Goal: Task Accomplishment & Management: Complete application form

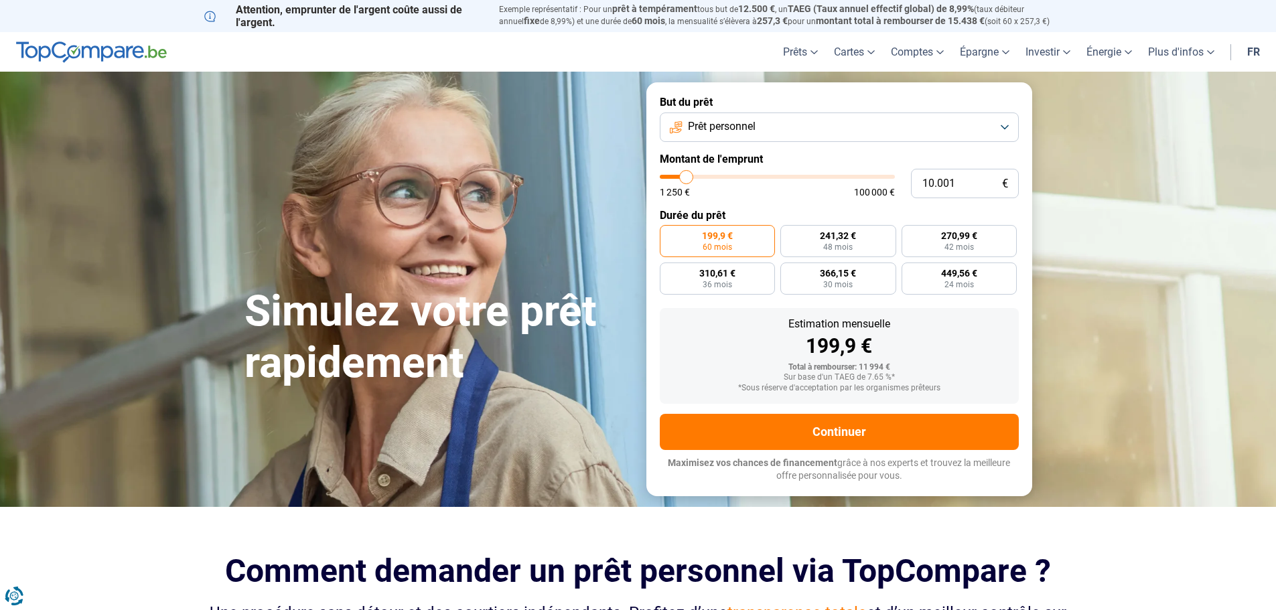
type input "8.000"
type input "8000"
type input "8.250"
type input "8250"
type input "8.500"
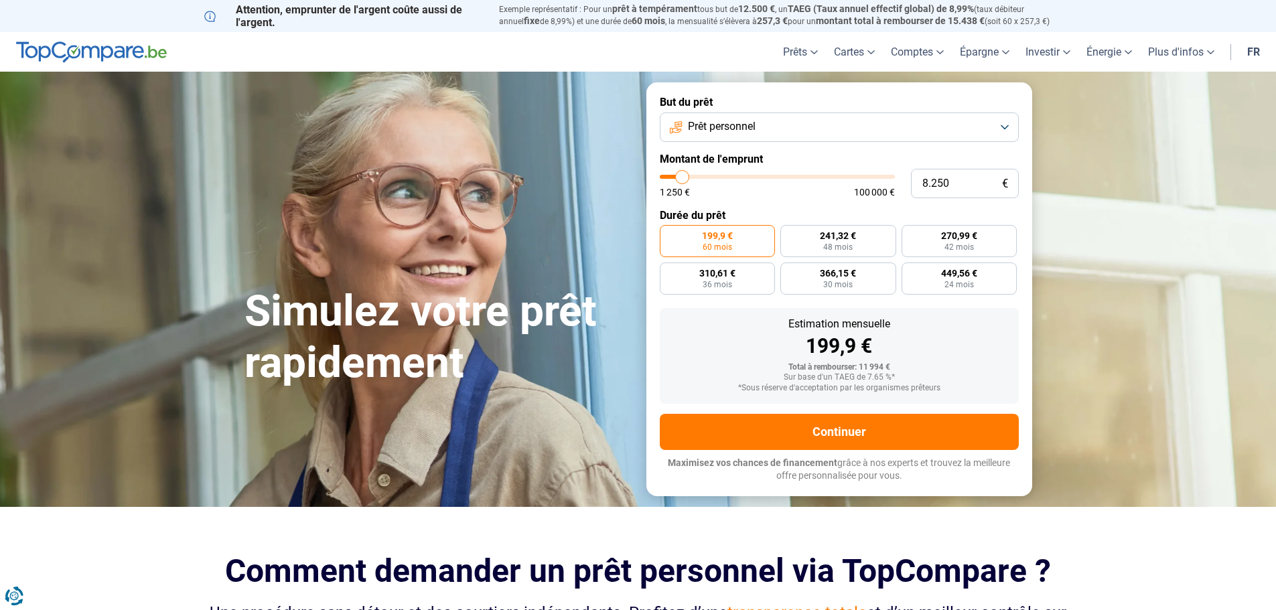
type input "8500"
type input "9.000"
type input "9000"
type input "9.500"
type input "9500"
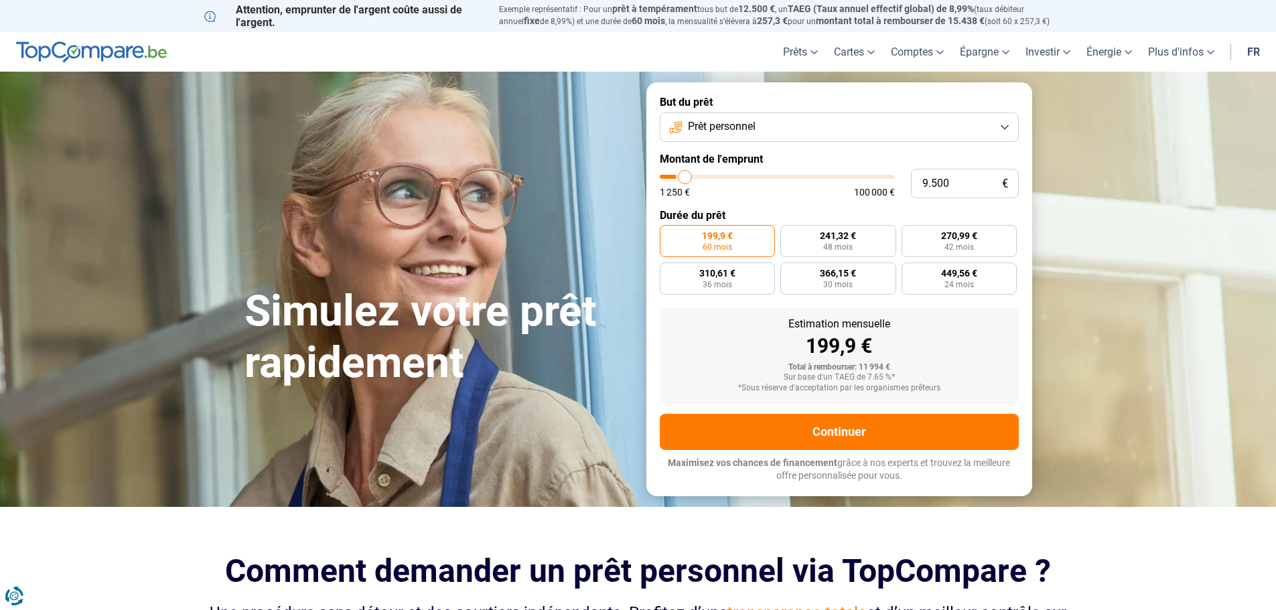
type input "10.250"
type input "10250"
type input "11.250"
type input "11250"
type input "14.250"
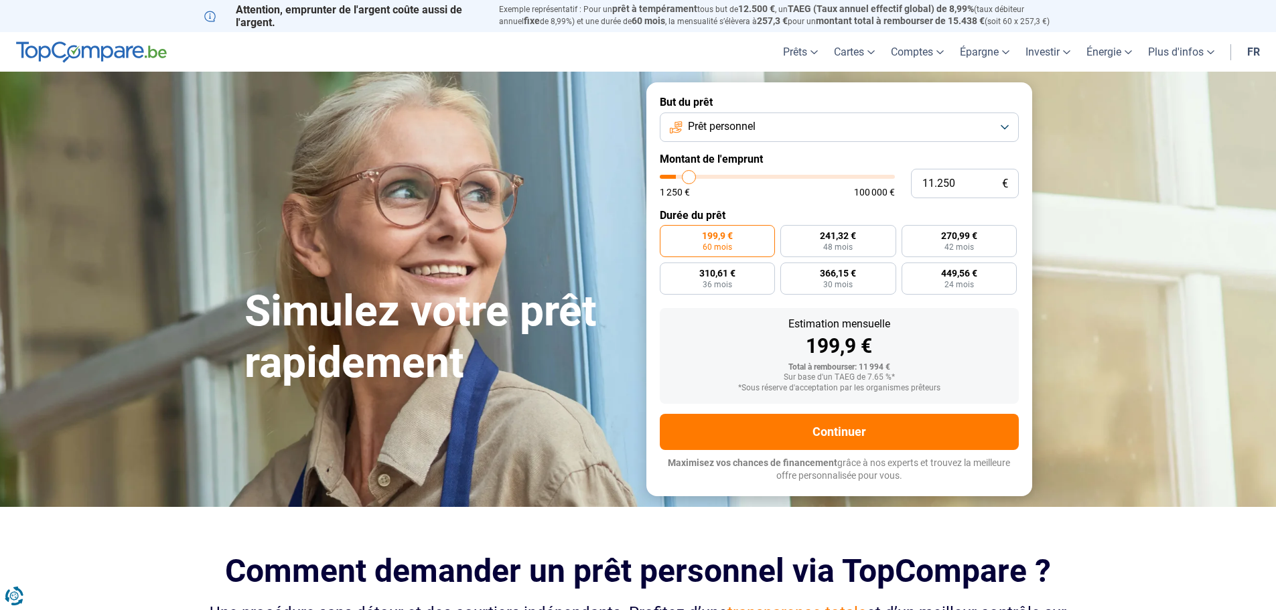
type input "14250"
type input "17.250"
type input "17250"
type input "18.750"
type input "18750"
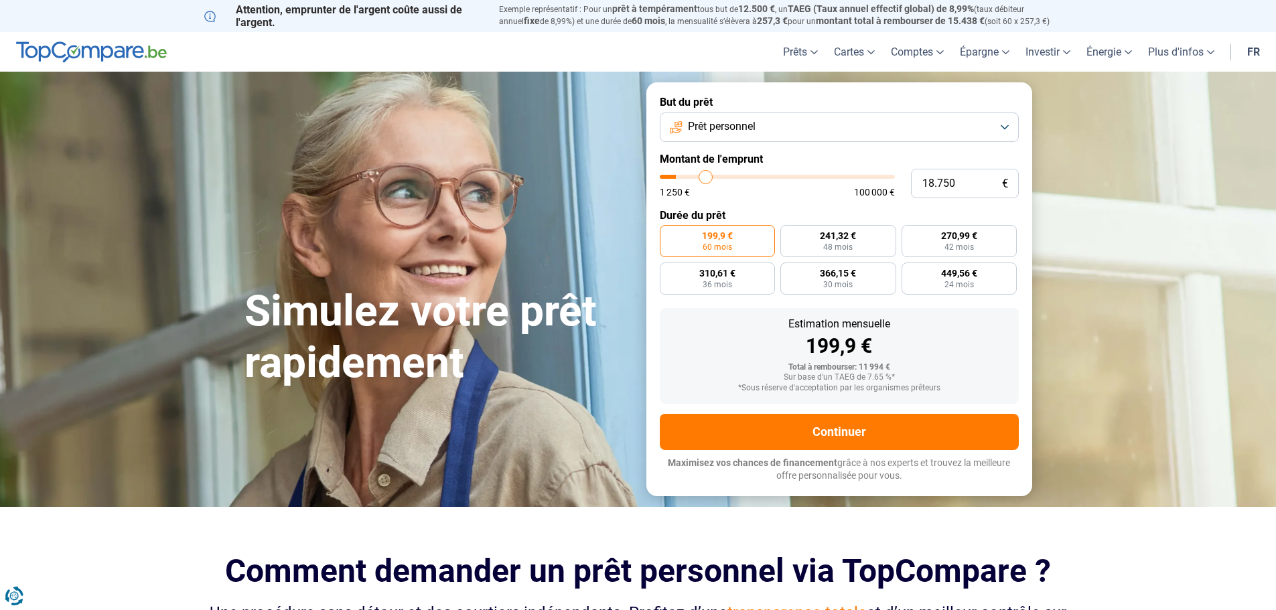
type input "20.250"
type input "20250"
type input "21.500"
type input "21500"
type input "22.000"
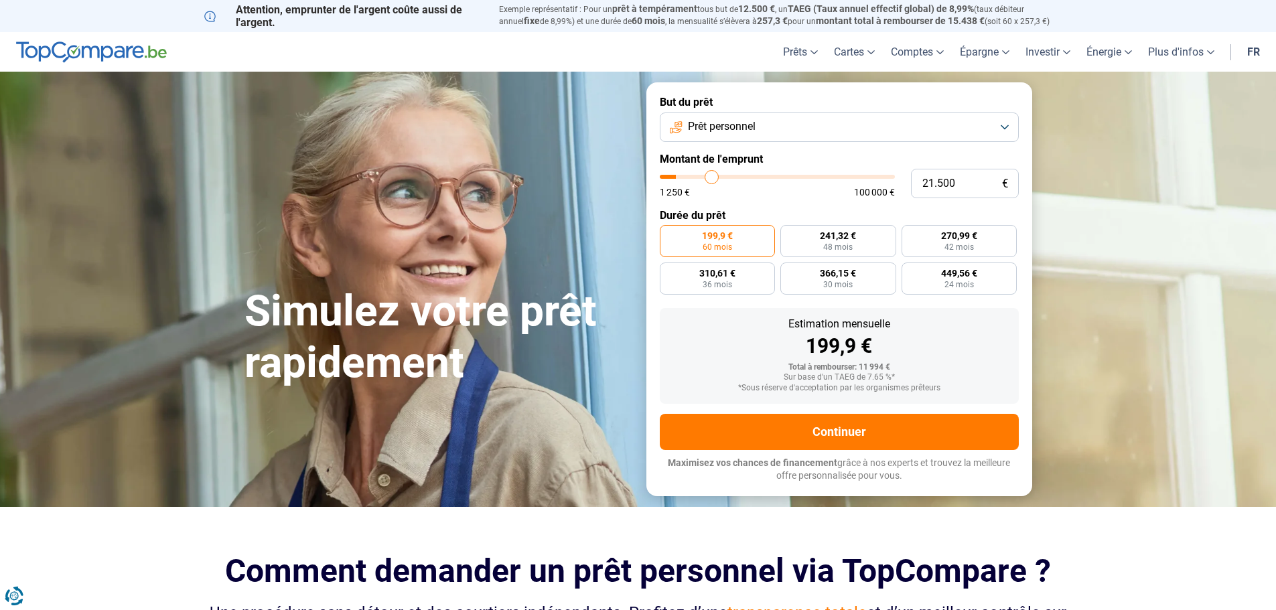
type input "22000"
type input "21.750"
type input "21750"
type input "21.500"
type input "21500"
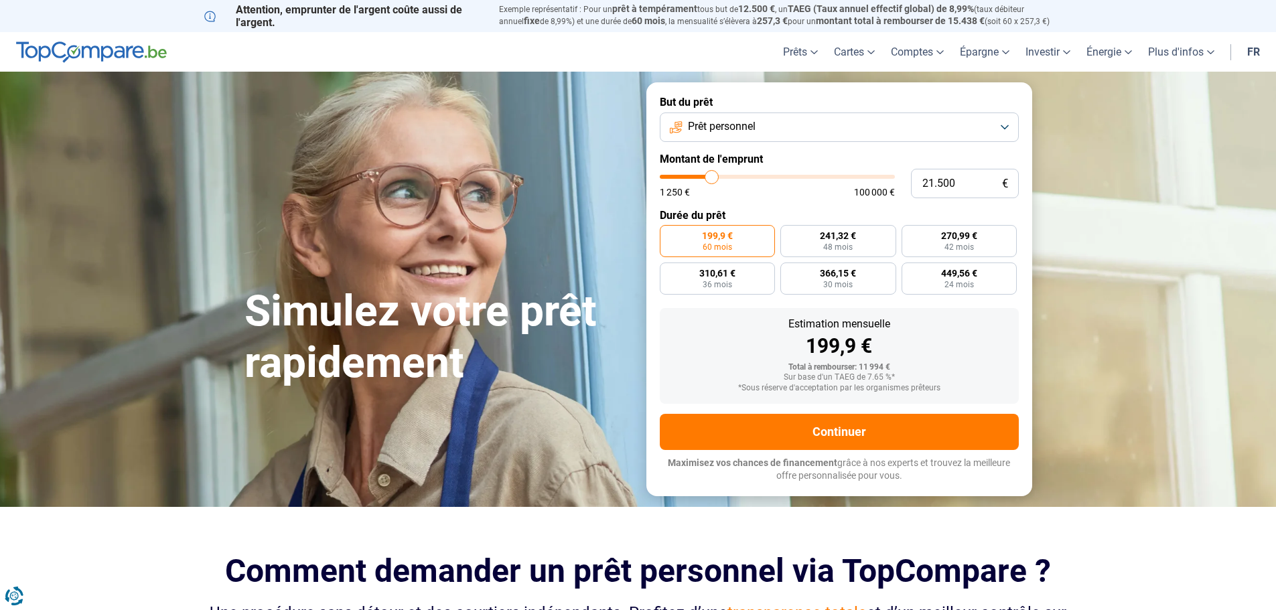
type input "21.250"
type input "21250"
type input "20.750"
type input "20750"
type input "20.500"
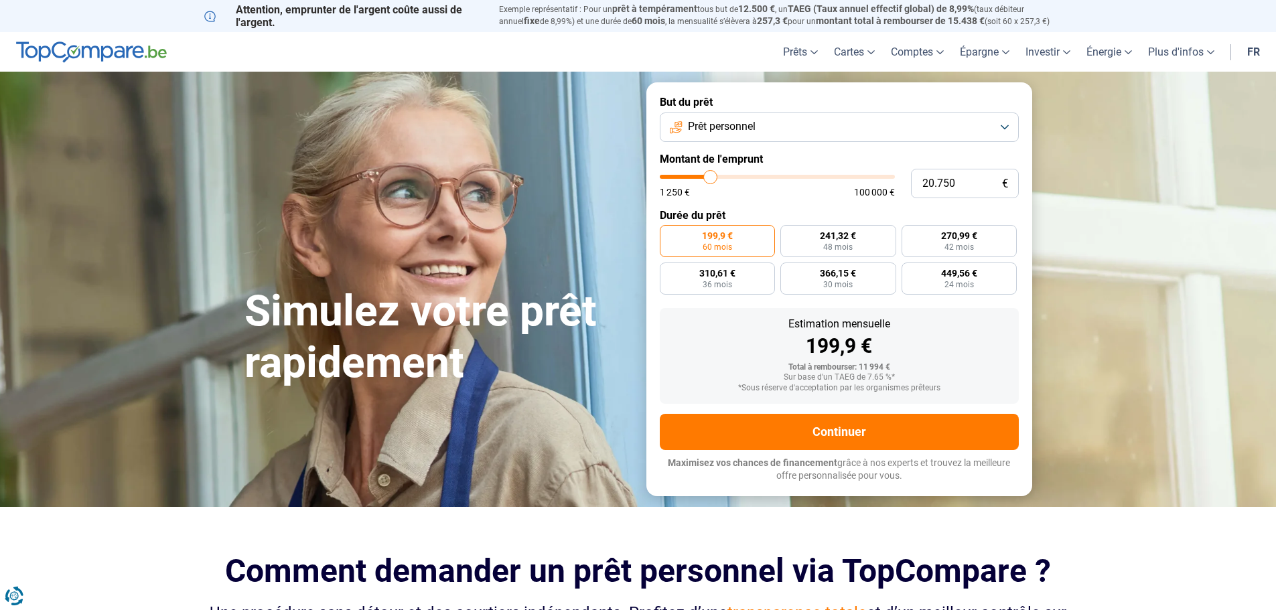
type input "20500"
type input "20.250"
type input "20250"
type input "20.000"
type input "20000"
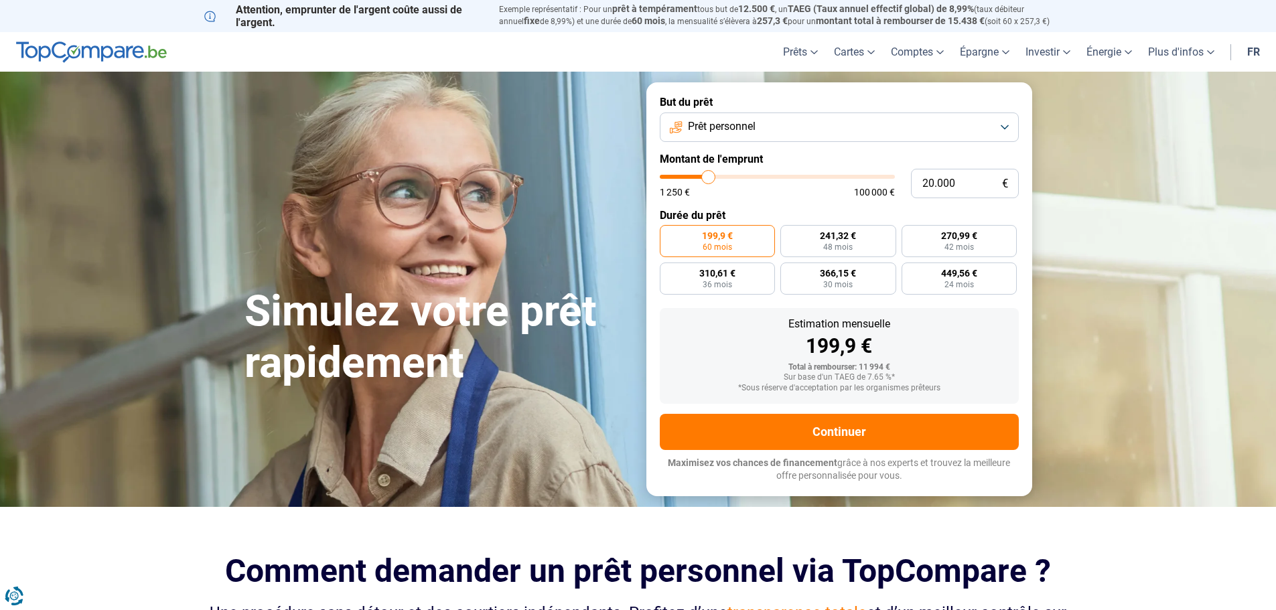
type input "19.750"
type input "19750"
type input "19.250"
type input "19250"
type input "19.000"
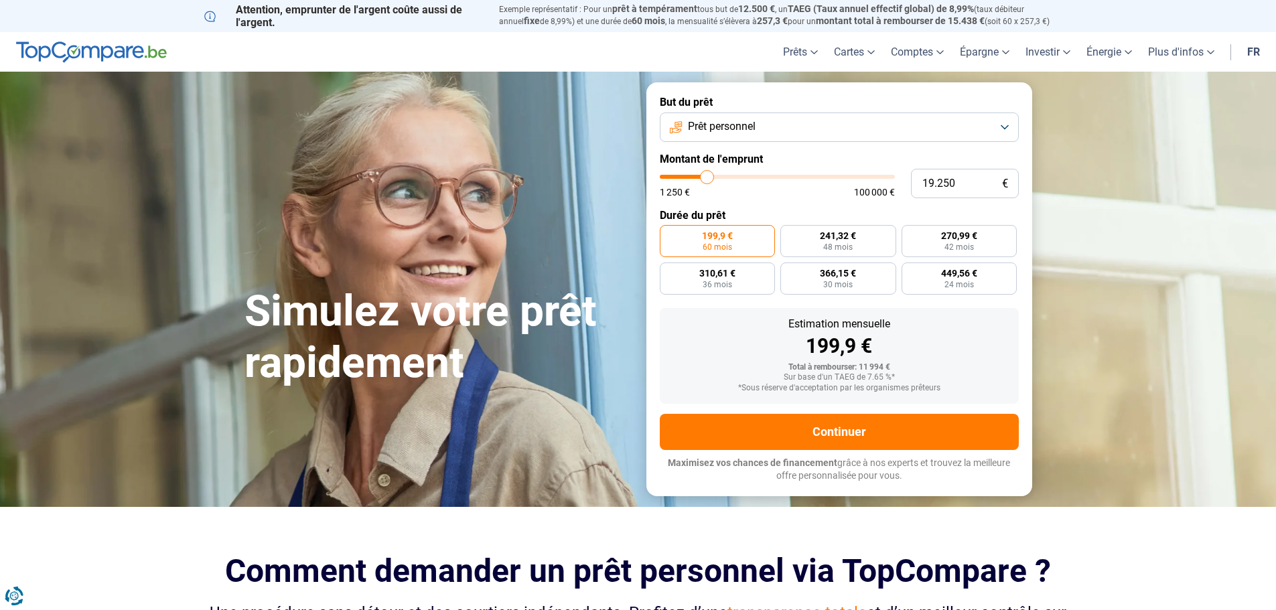
type input "19000"
type input "18.750"
type input "18750"
type input "18.500"
type input "18500"
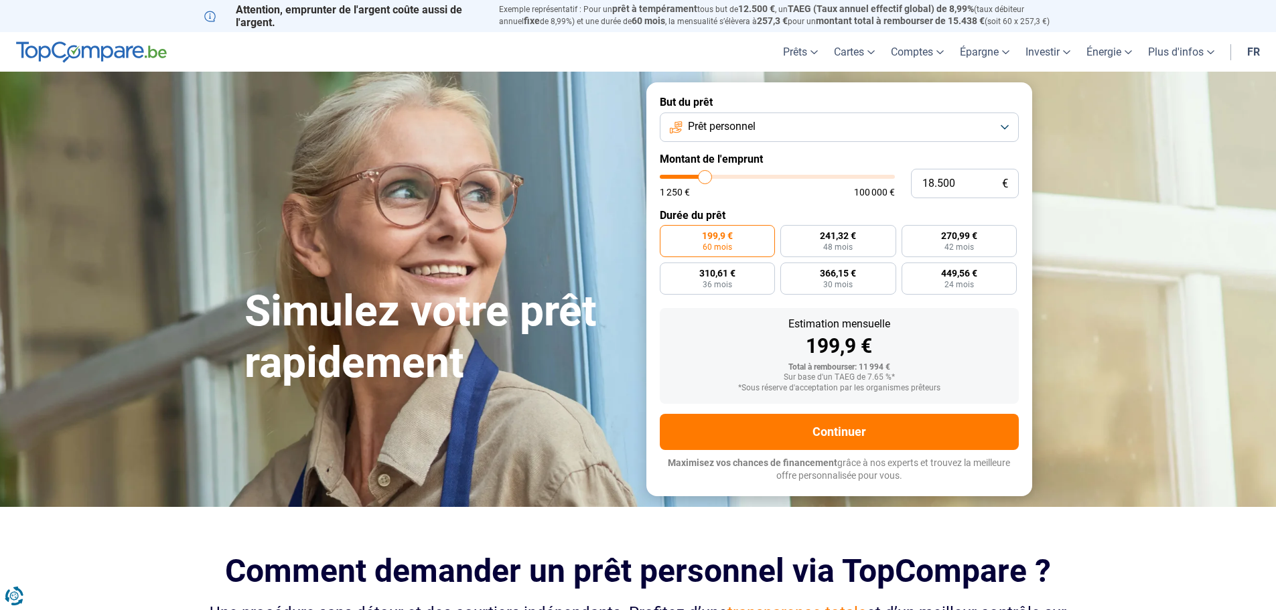
type input "18.000"
type input "18000"
type input "17.750"
type input "17750"
type input "17.500"
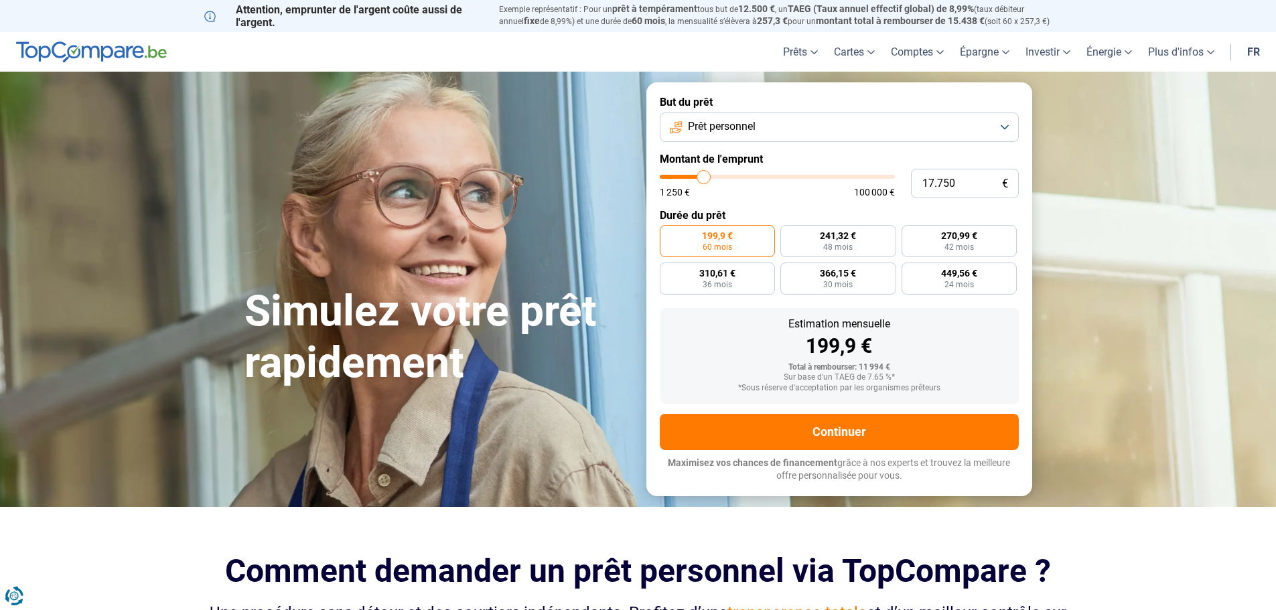
type input "17500"
type input "17.250"
type input "17250"
type input "17.000"
drag, startPoint x: 682, startPoint y: 174, endPoint x: 702, endPoint y: 183, distance: 21.9
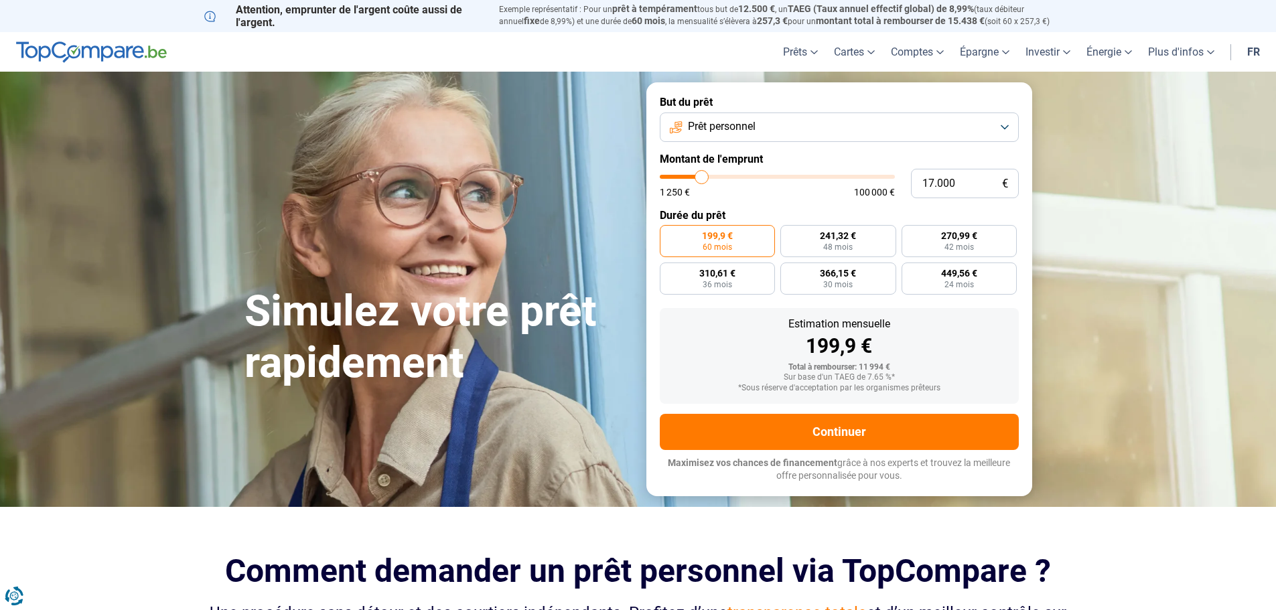
type input "17000"
click at [702, 179] on input "range" at bounding box center [777, 177] width 235 height 4
radio input "false"
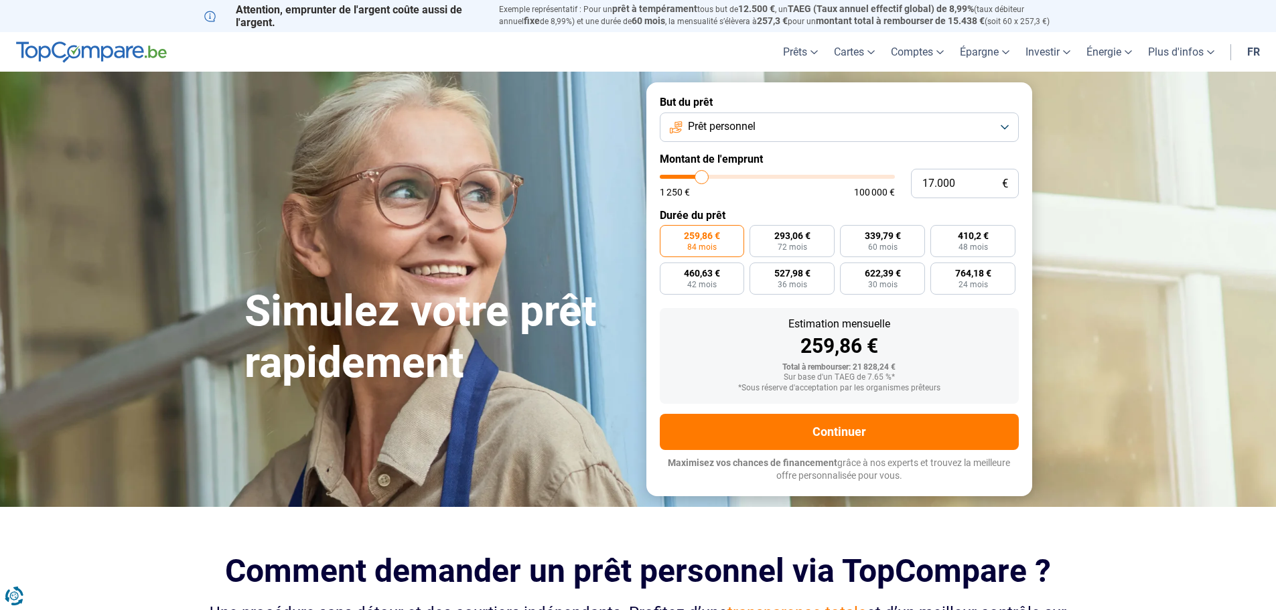
click at [769, 132] on button "Prêt personnel" at bounding box center [839, 127] width 359 height 29
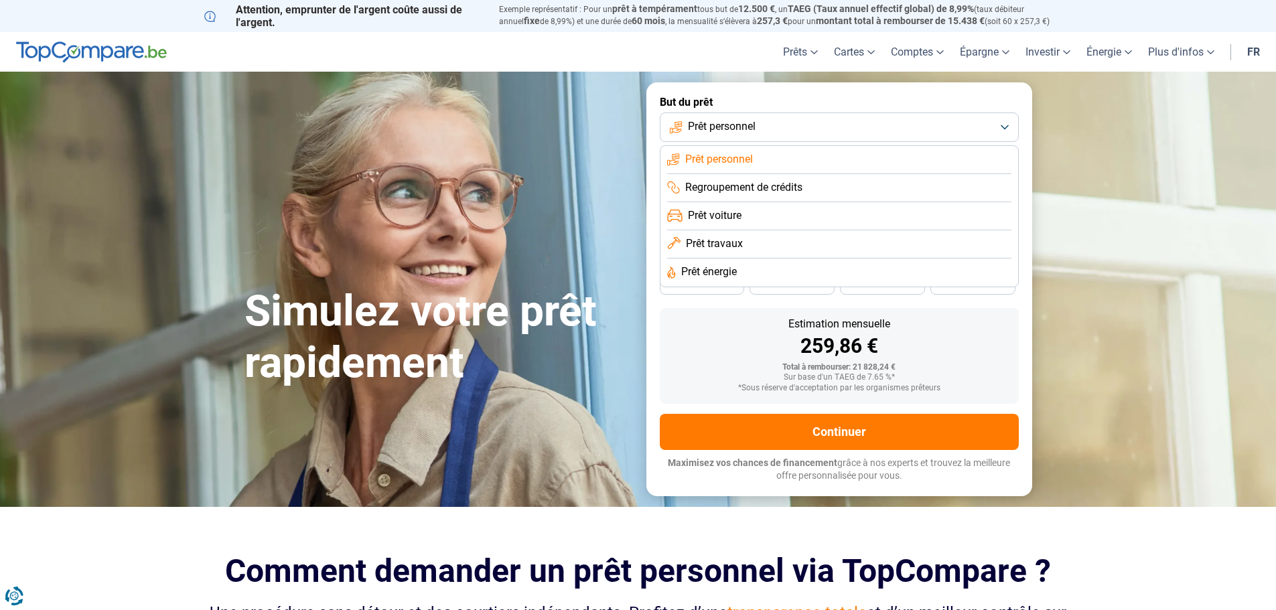
click at [759, 190] on span "Regroupement de crédits" at bounding box center [743, 187] width 117 height 15
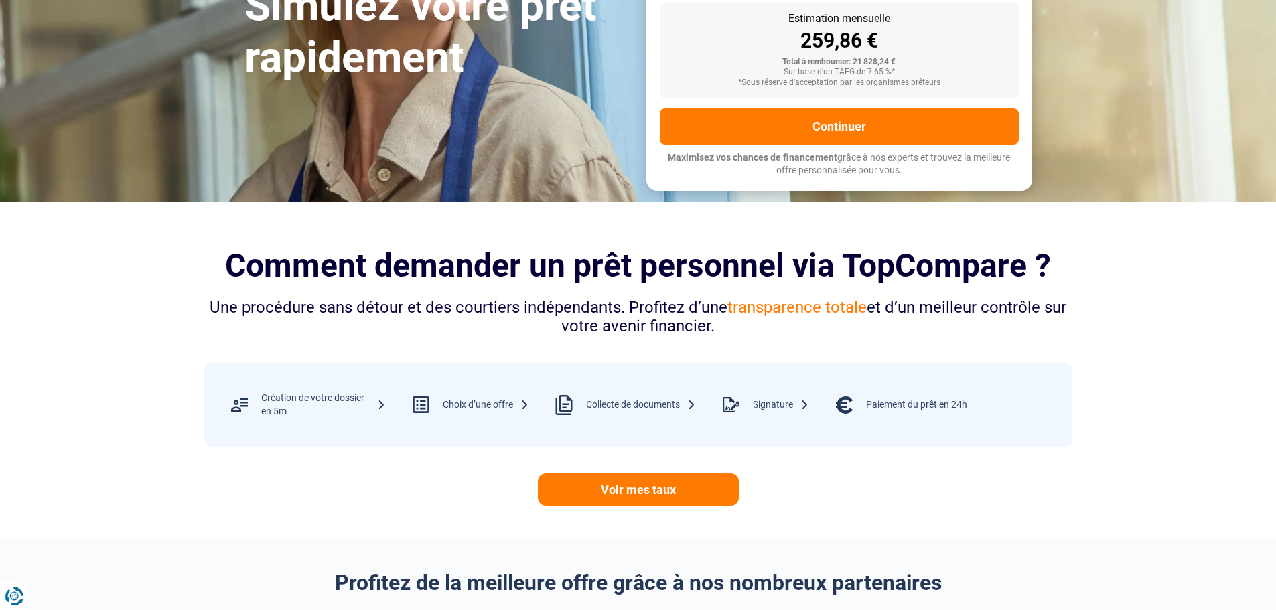
scroll to position [402, 0]
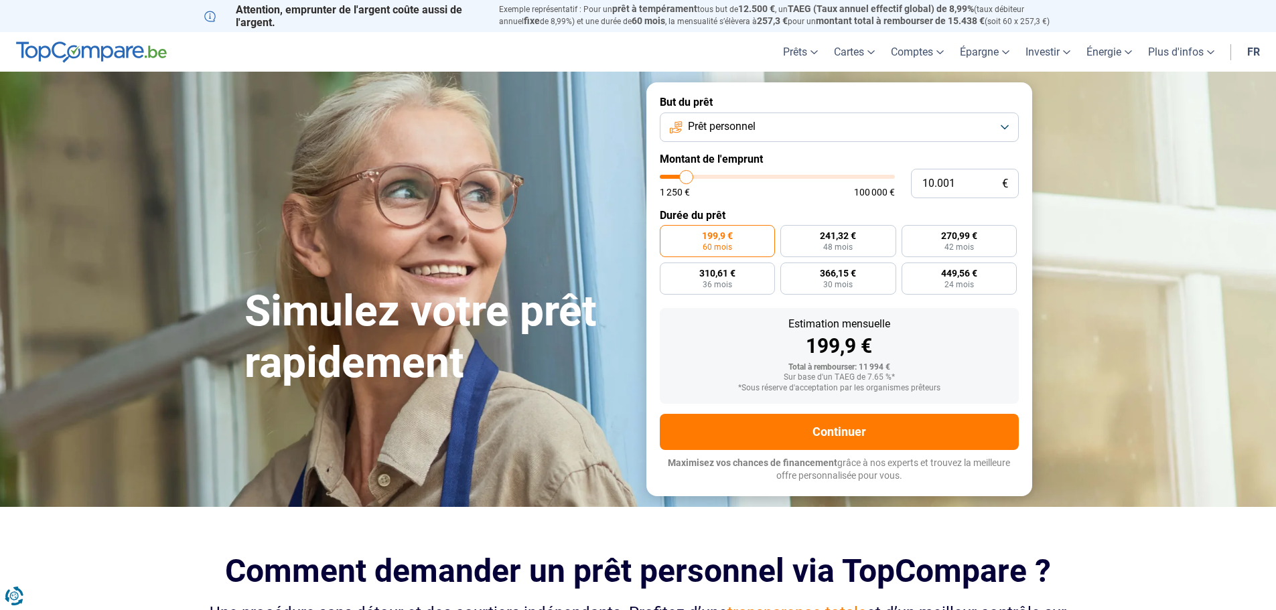
type input "11.000"
type input "11000"
type input "11.250"
type input "11250"
type input "11.750"
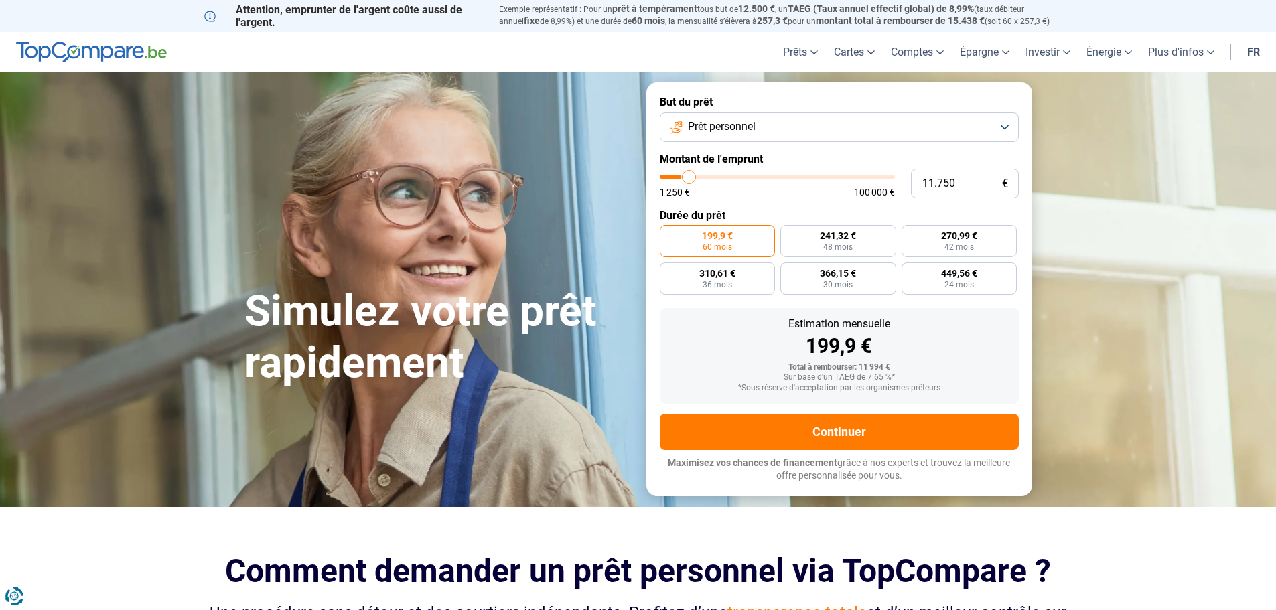
type input "11750"
type input "13.500"
type input "13500"
type input "14.500"
type input "14500"
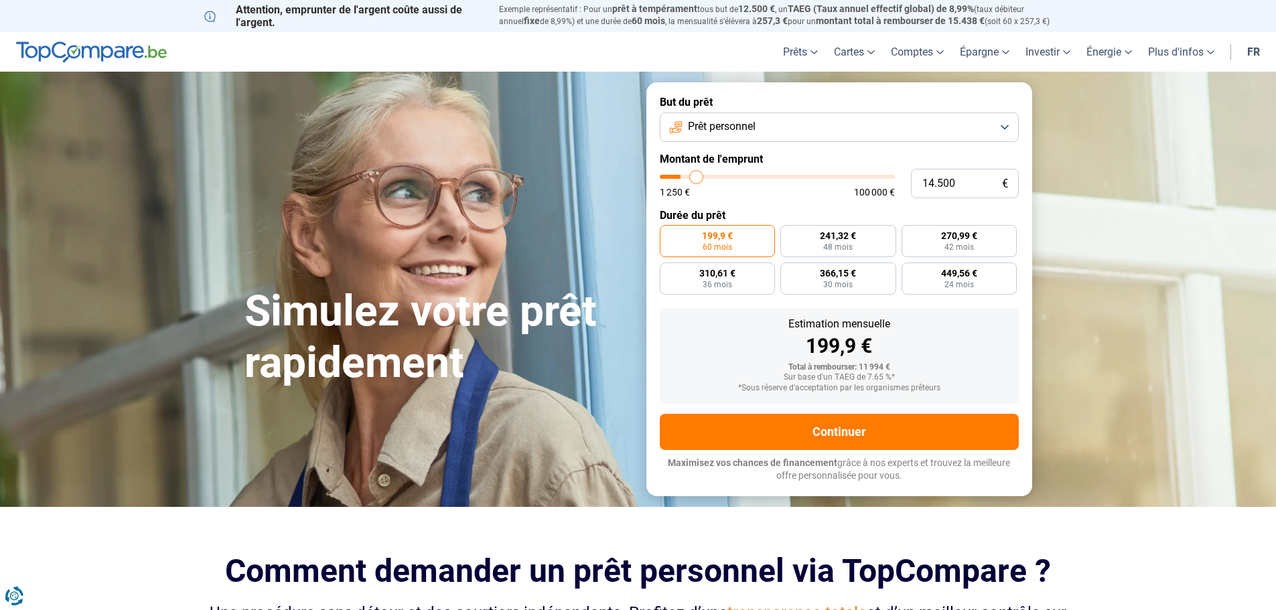
type input "15.500"
type input "15500"
type input "16.500"
type input "16500"
type input "17.500"
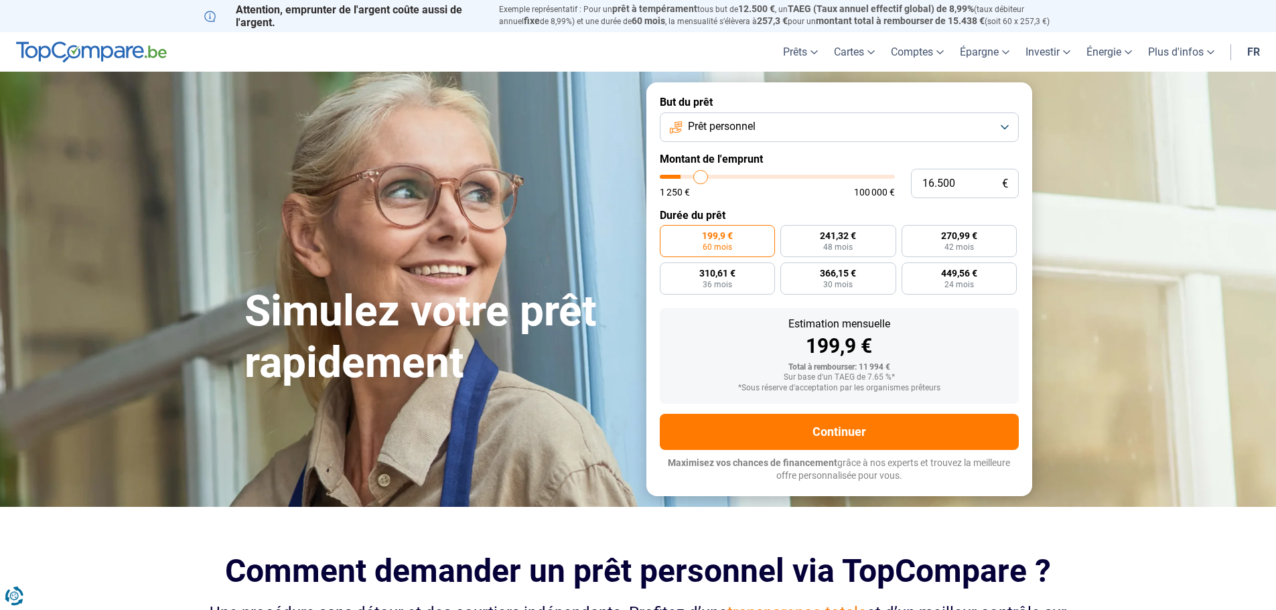
type input "17500"
type input "18.000"
type input "18000"
type input "19.000"
type input "19000"
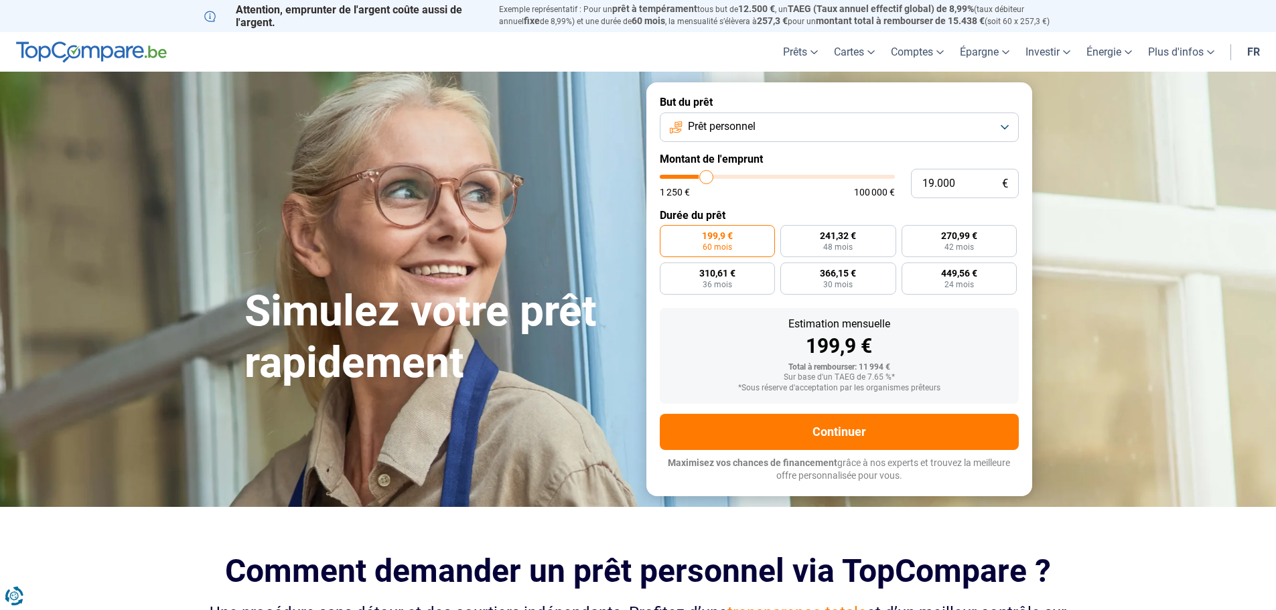
type input "19.750"
type input "19750"
type input "20.250"
type input "20250"
type input "20.500"
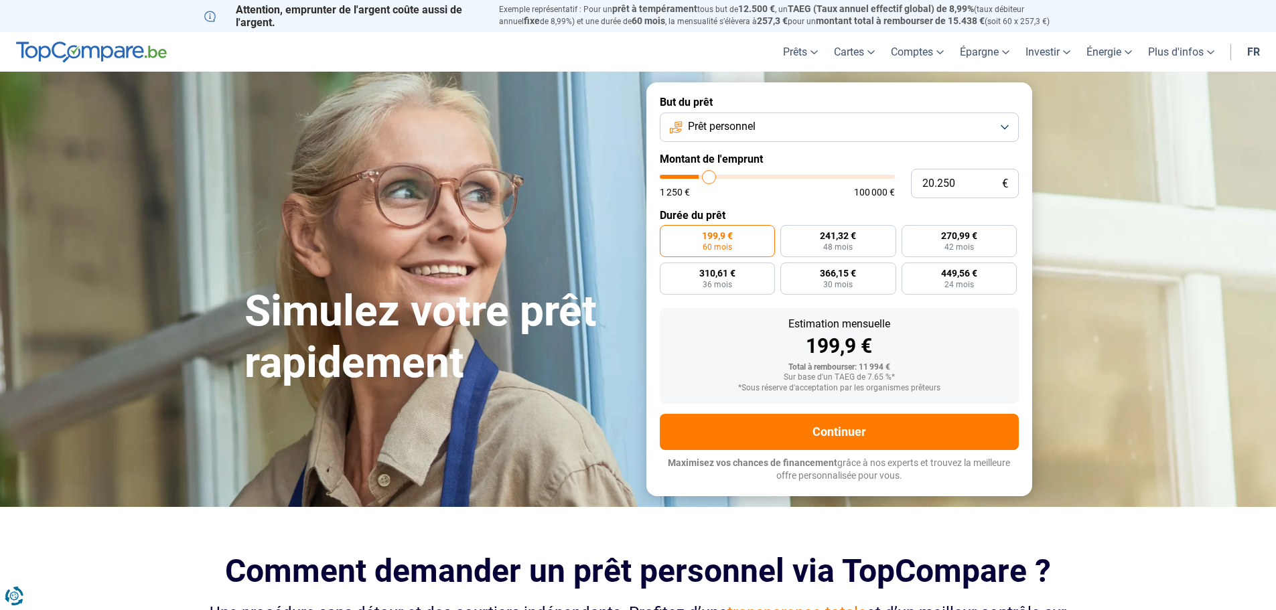
type input "20500"
type input "20.750"
type input "20750"
type input "21.500"
type input "21500"
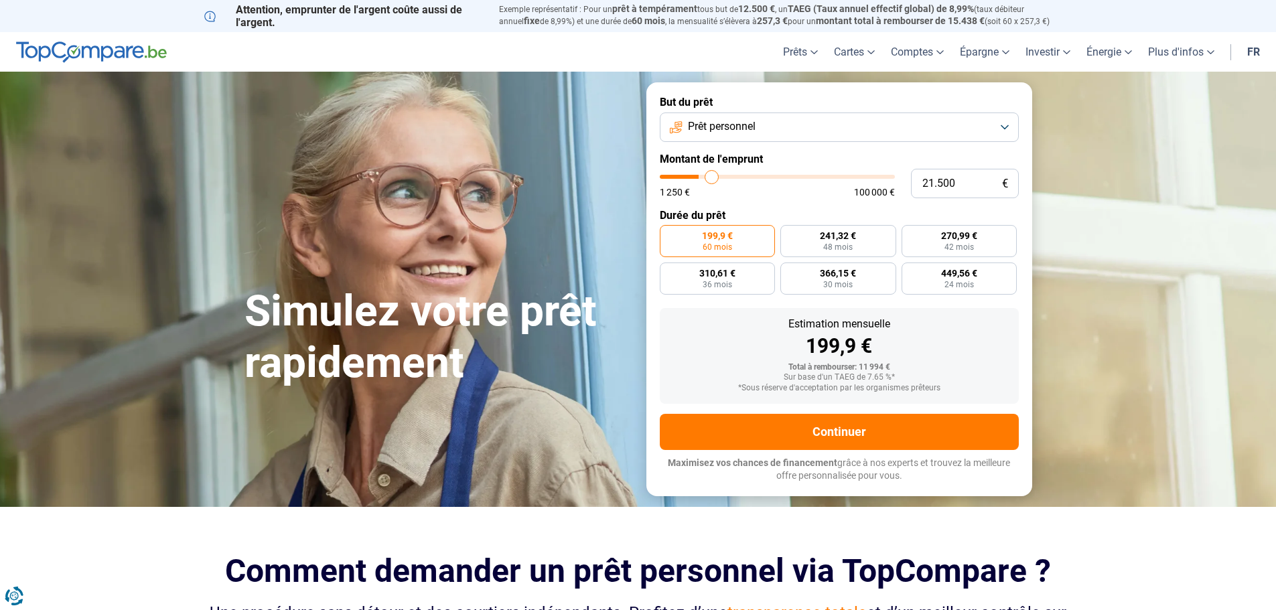
type input "22.000"
type input "22000"
type input "22.250"
type input "22250"
type input "23.000"
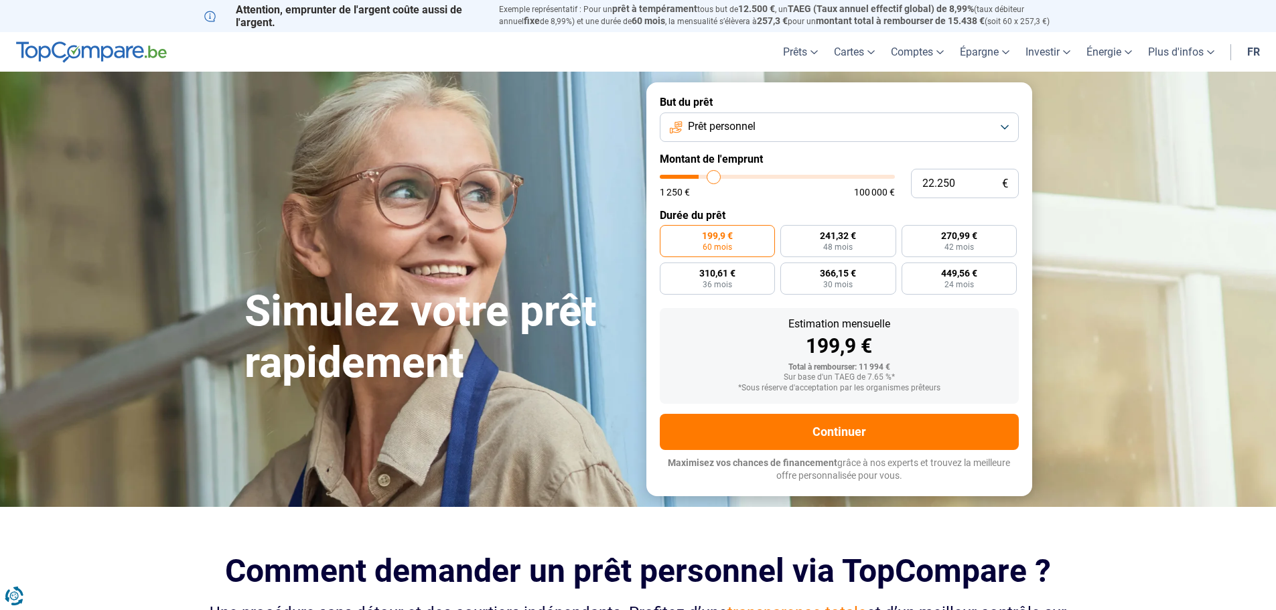
type input "23000"
type input "23.250"
type input "23250"
type input "23.750"
type input "23750"
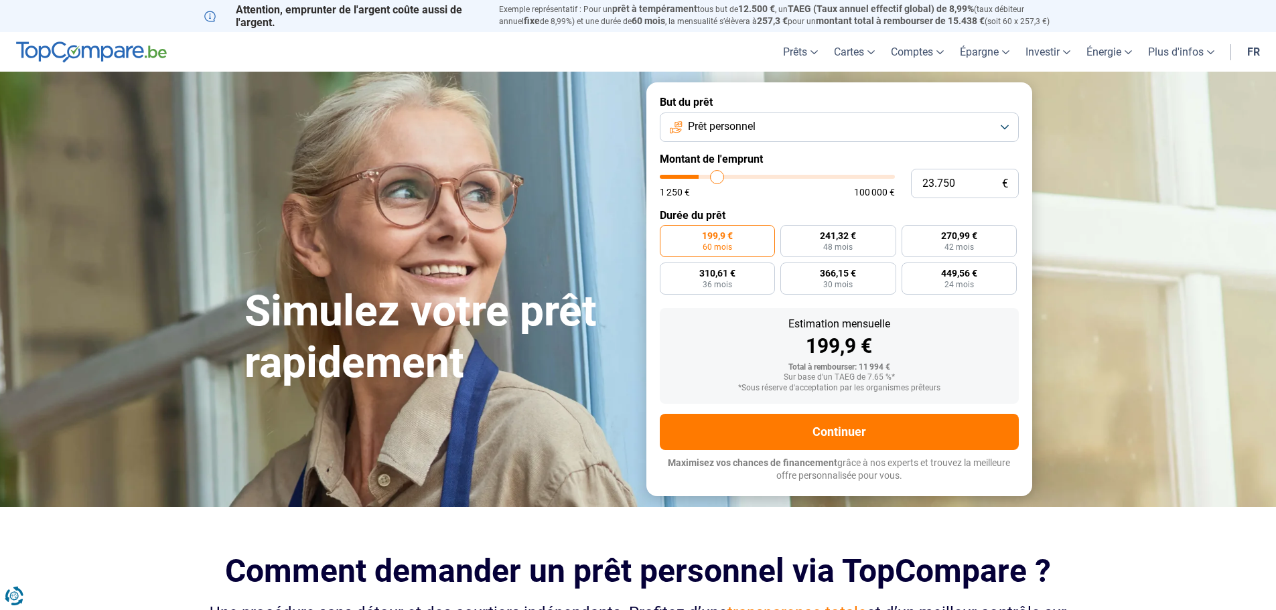
type input "24.250"
type input "24250"
type input "25.000"
type input "25000"
type input "25.250"
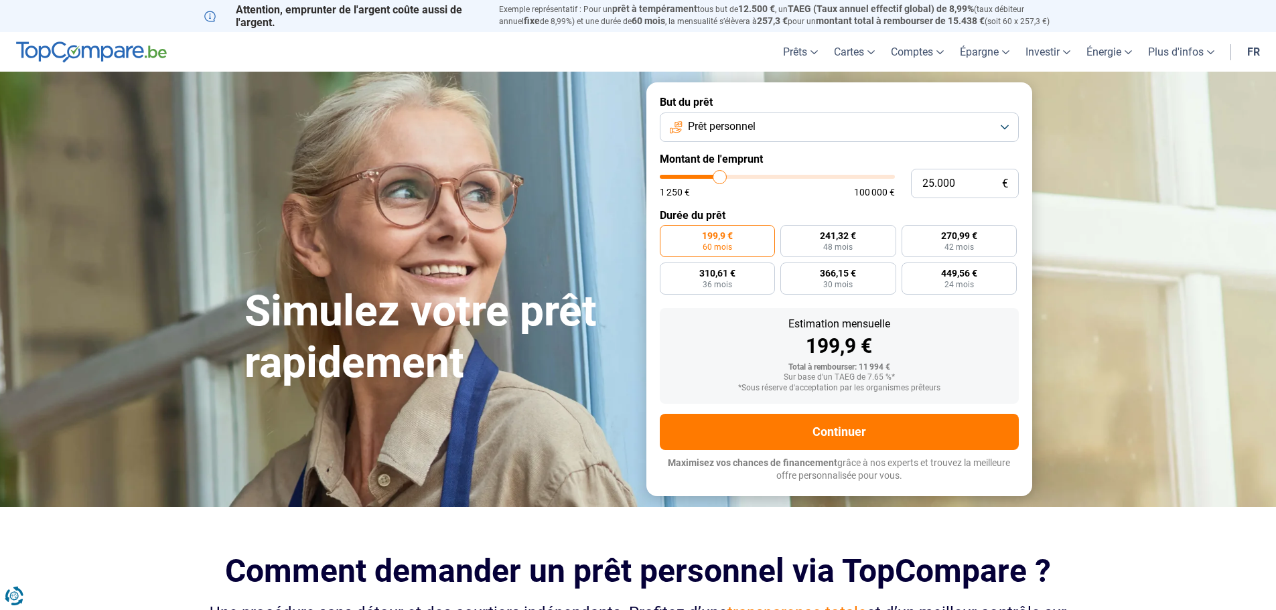
type input "25250"
type input "26.500"
type input "26500"
type input "26.750"
type input "26750"
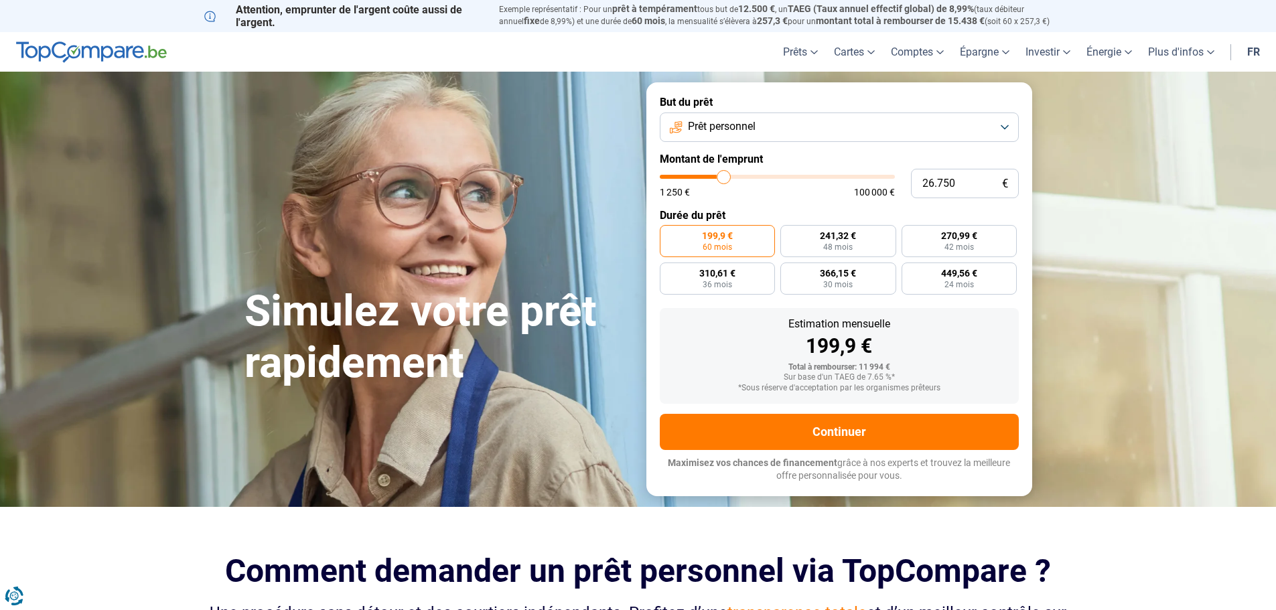
type input "27.250"
type input "27250"
type input "27.500"
type input "27500"
type input "27.750"
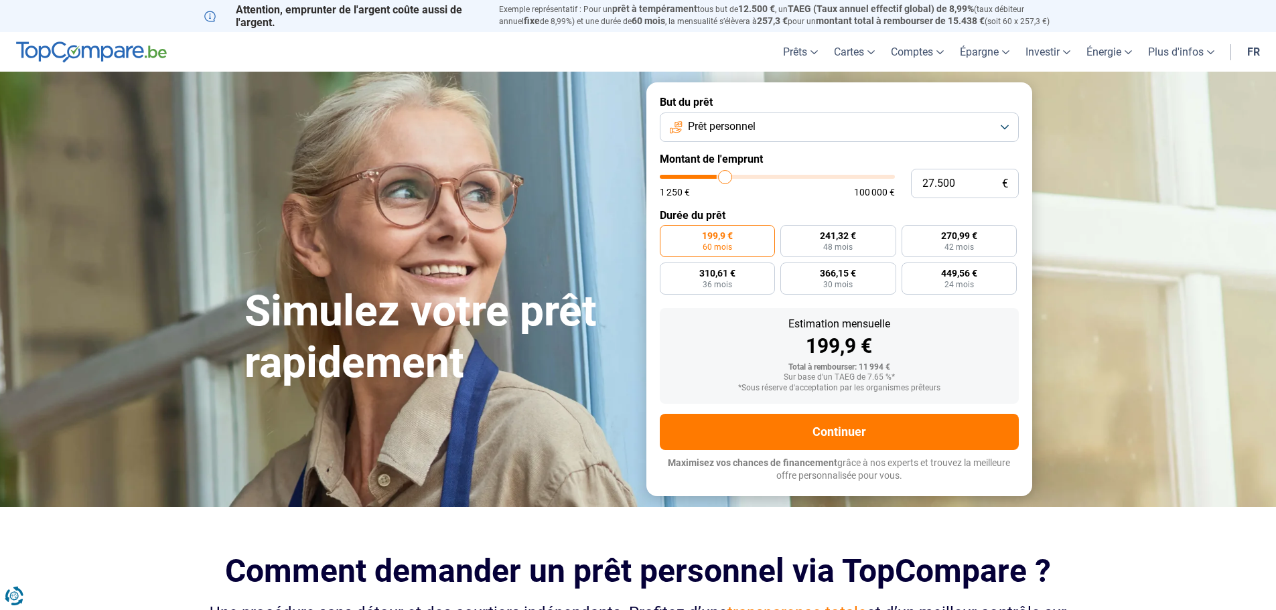
type input "27750"
type input "28.000"
type input "28000"
type input "28.250"
type input "28250"
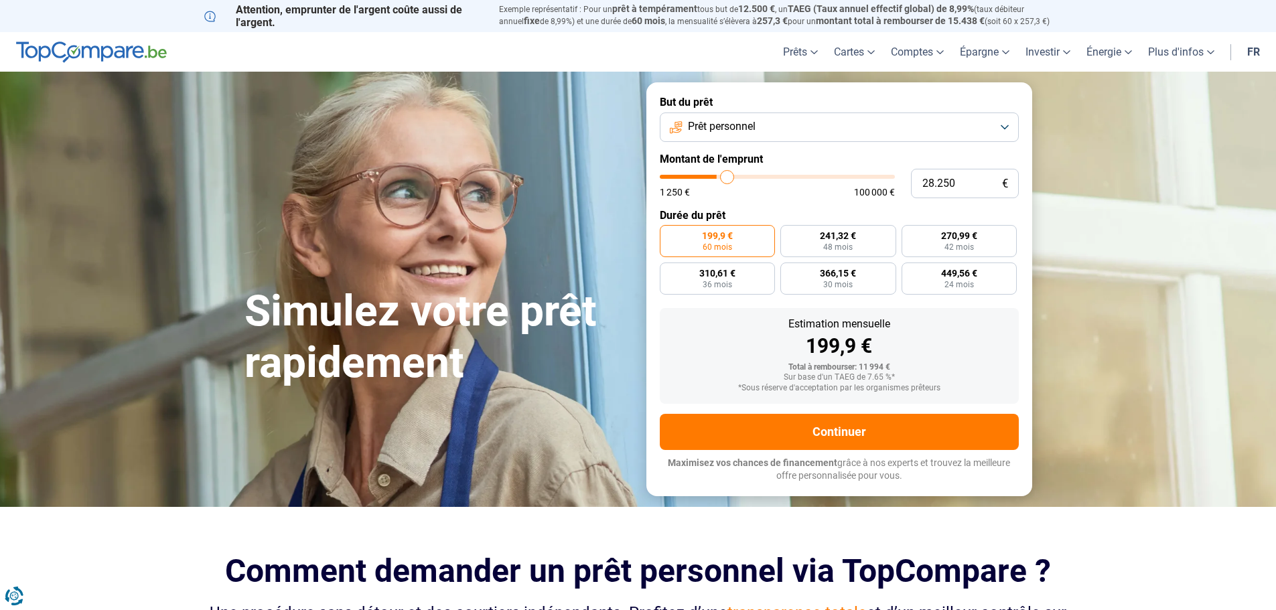
type input "28.750"
type input "28750"
type input "29.000"
type input "29000"
type input "29.250"
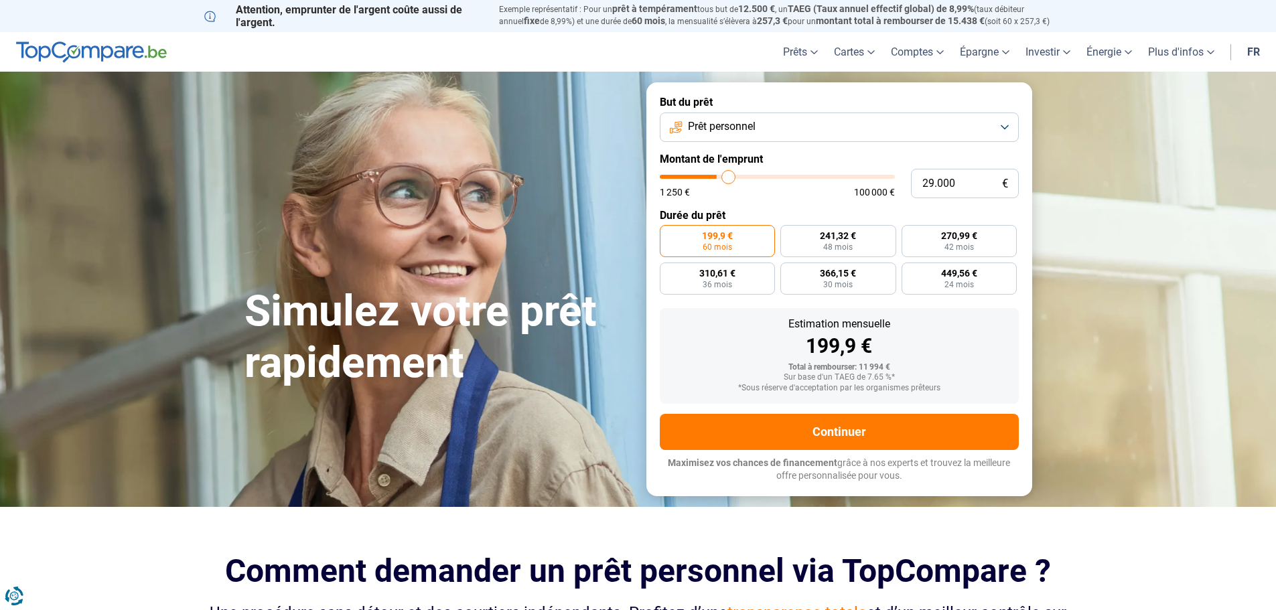
type input "29250"
type input "29.500"
type input "29500"
type input "29.750"
type input "29750"
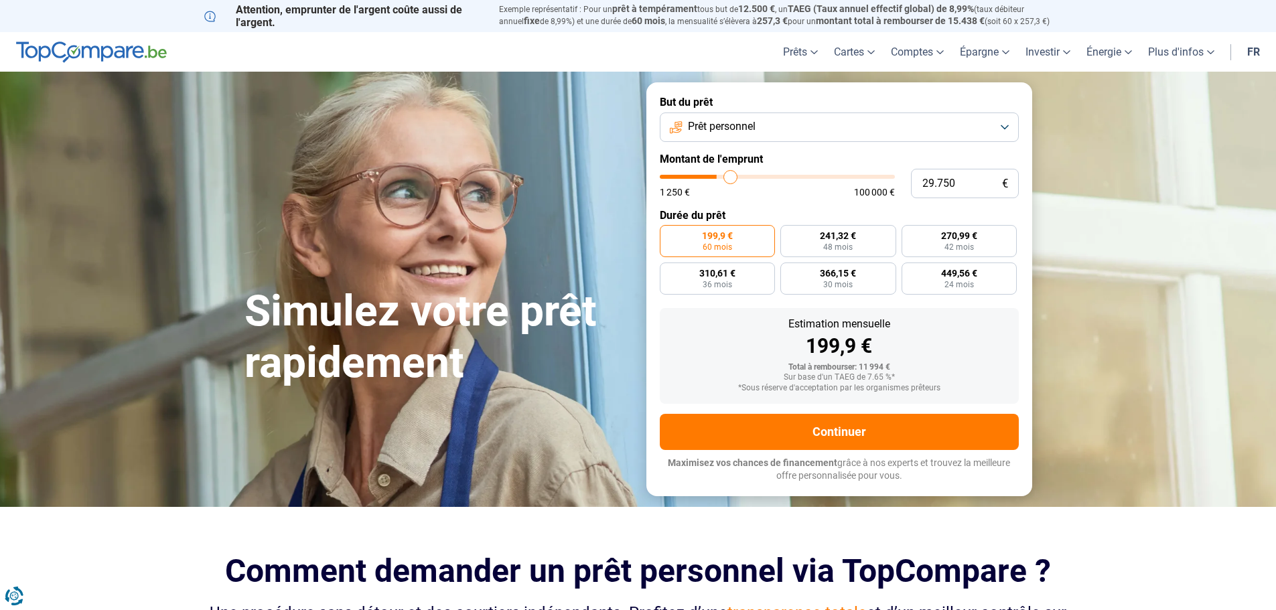
type input "30.250"
type input "30250"
type input "30.500"
type input "30500"
type input "30.750"
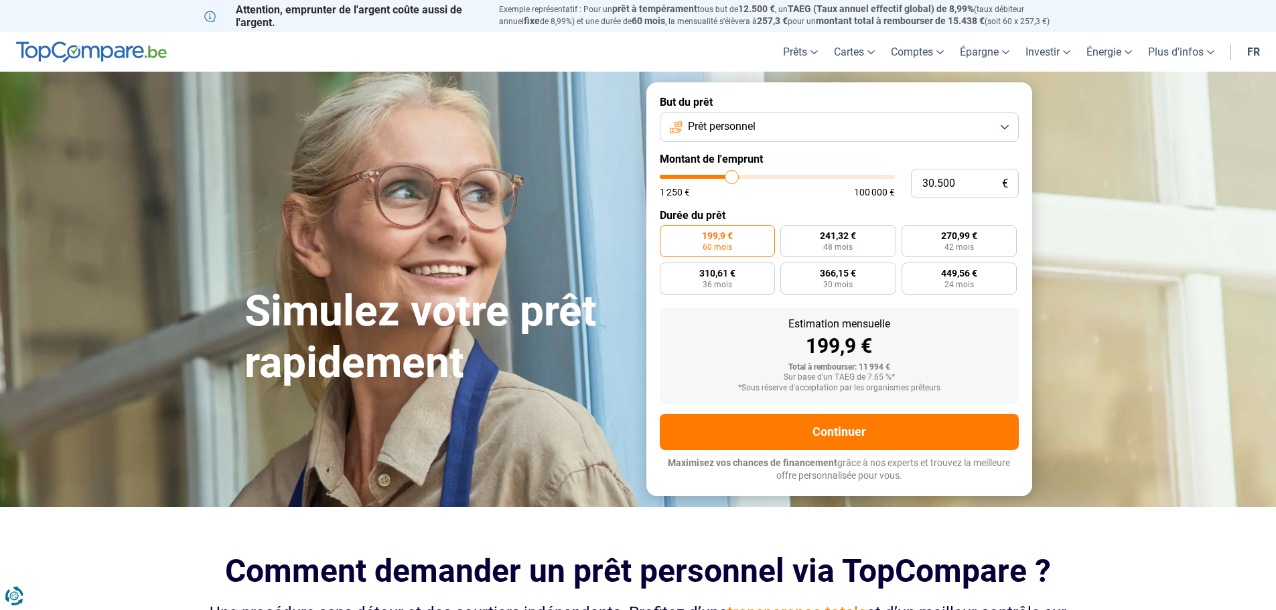
type input "30750"
type input "31.000"
type input "31000"
type input "31.250"
type input "31250"
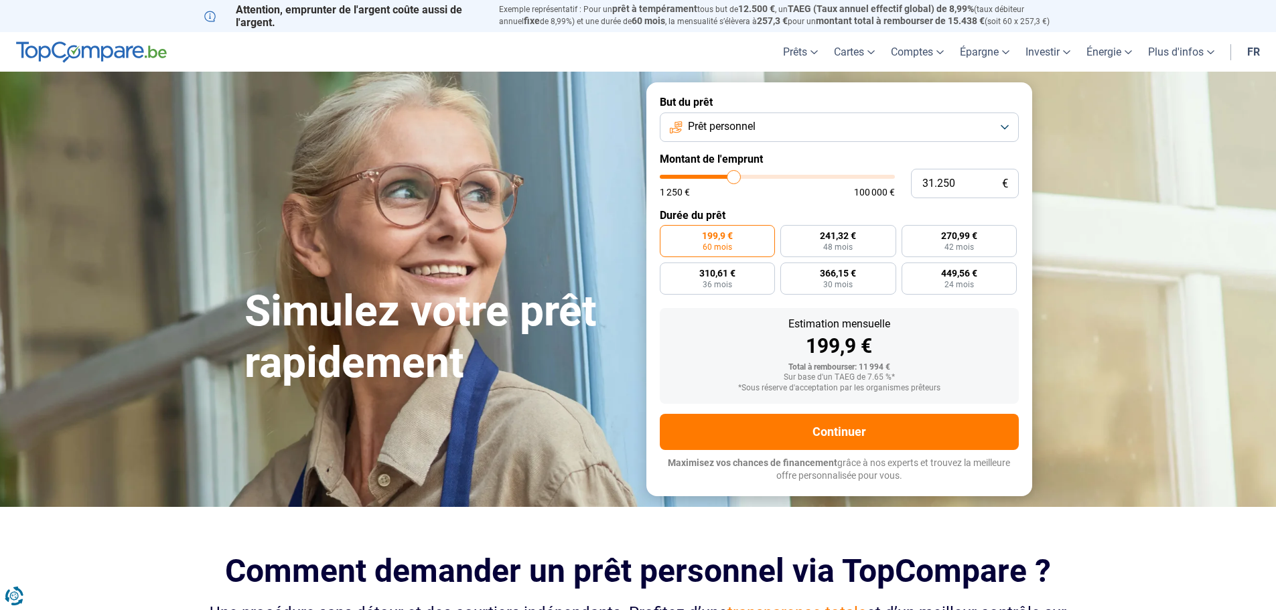
type input "31.000"
type input "31000"
type input "30.750"
type input "30750"
type input "30.250"
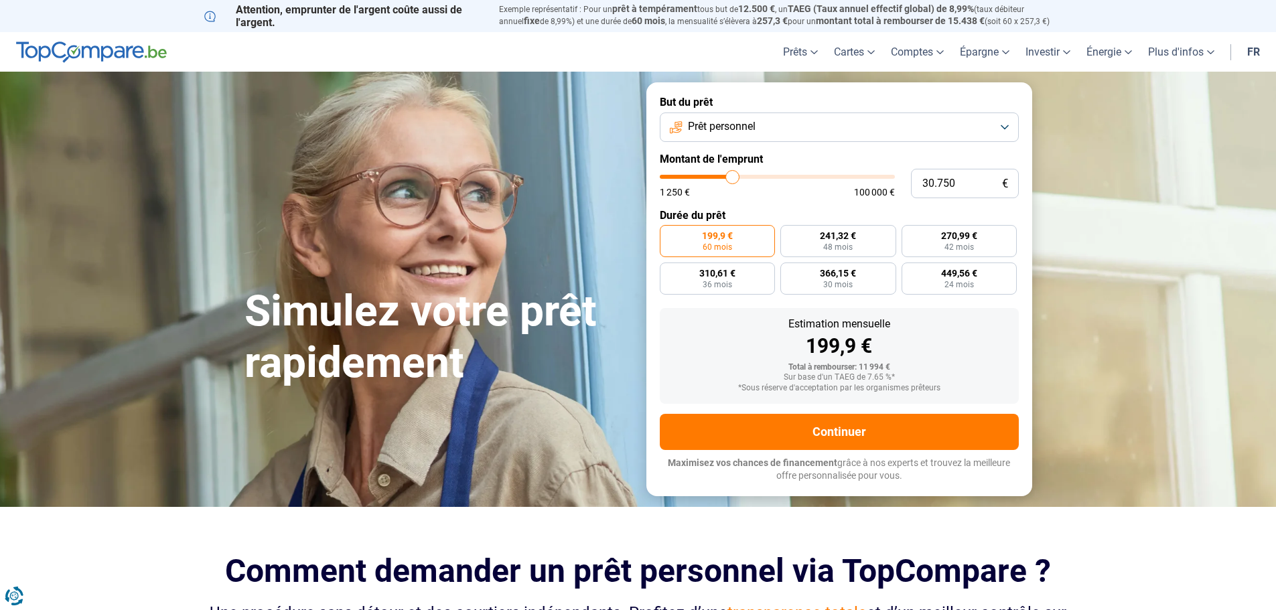
type input "30250"
type input "29.500"
type input "29500"
type input "28.750"
type input "28750"
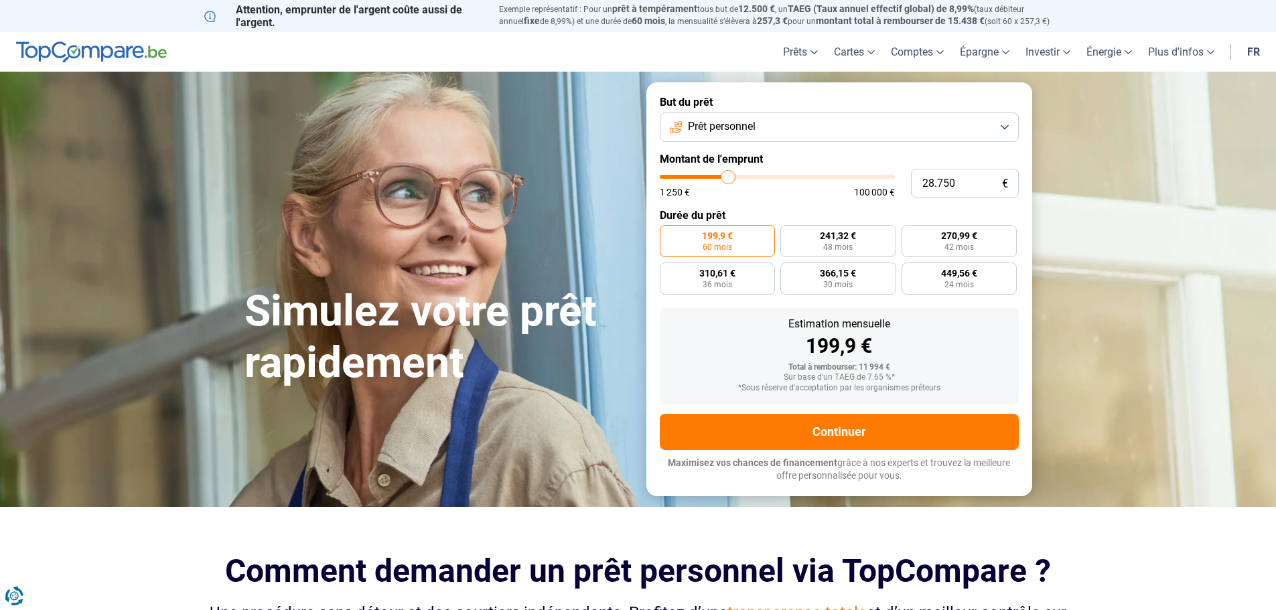
type input "28.250"
type input "28250"
type input "27.750"
type input "27750"
type input "27.500"
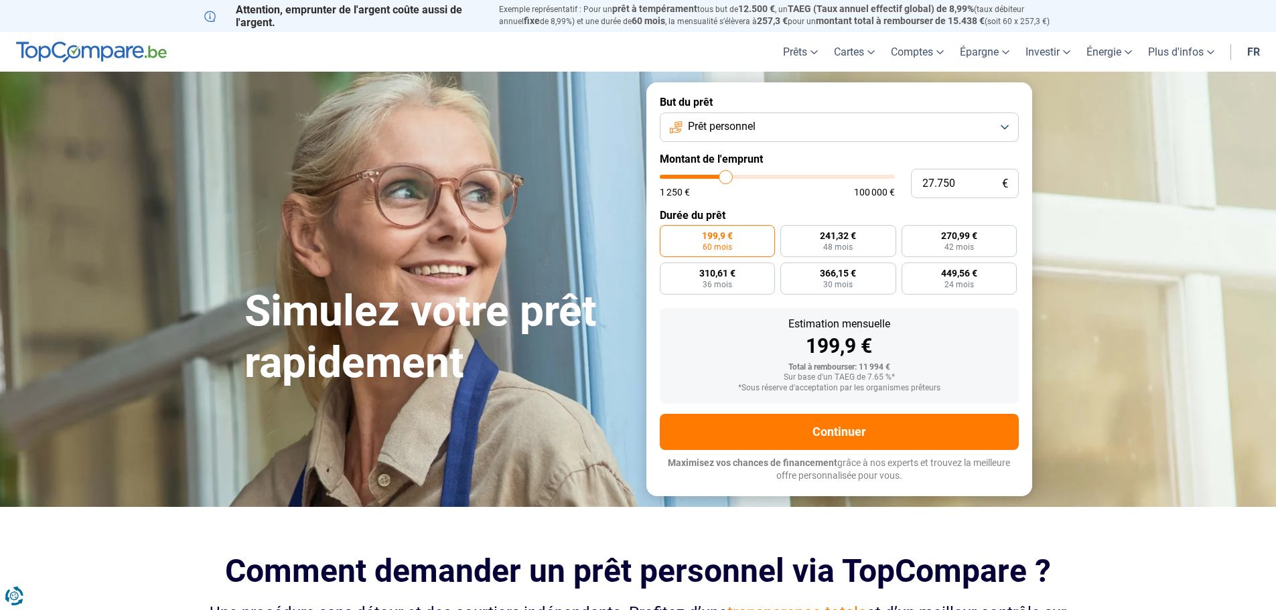
type input "27500"
type input "27.250"
type input "27250"
type input "26.750"
type input "26750"
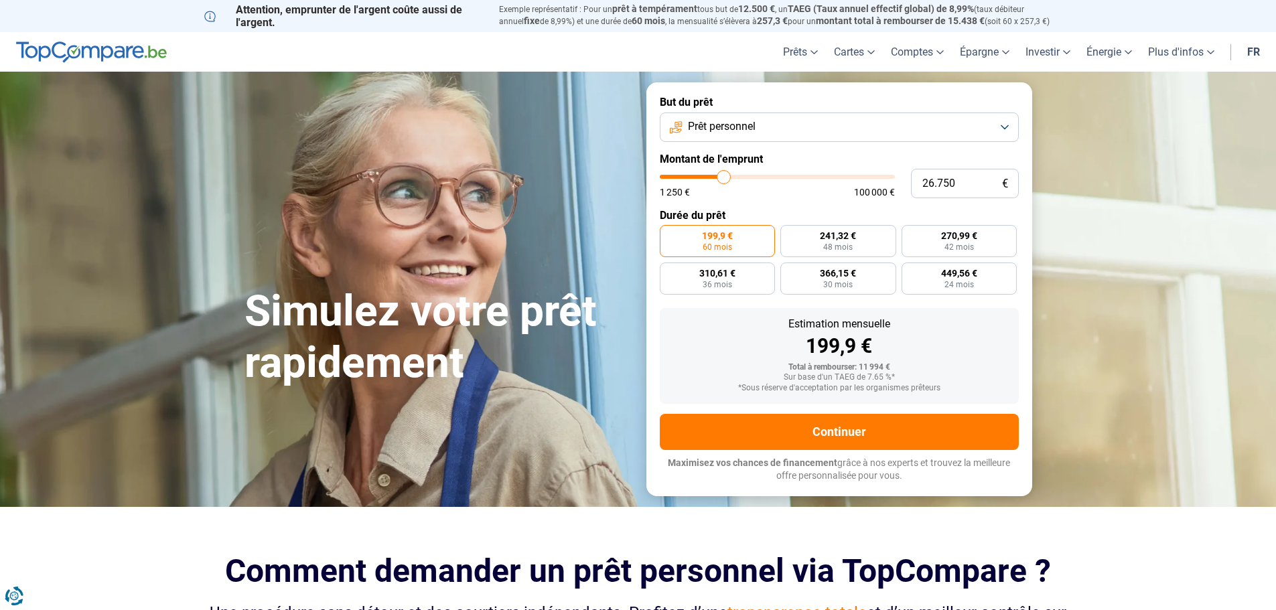
type input "26.500"
type input "26500"
type input "26.250"
type input "26250"
type input "26.000"
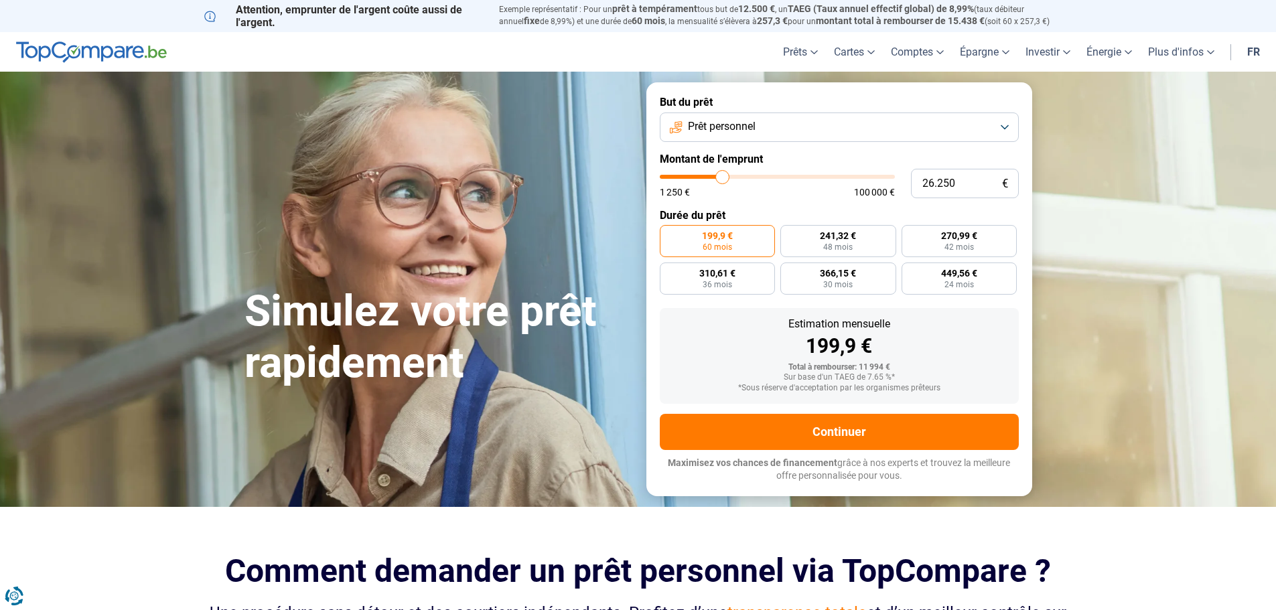
type input "26000"
type input "25.250"
type input "25250"
type input "25.000"
type input "25000"
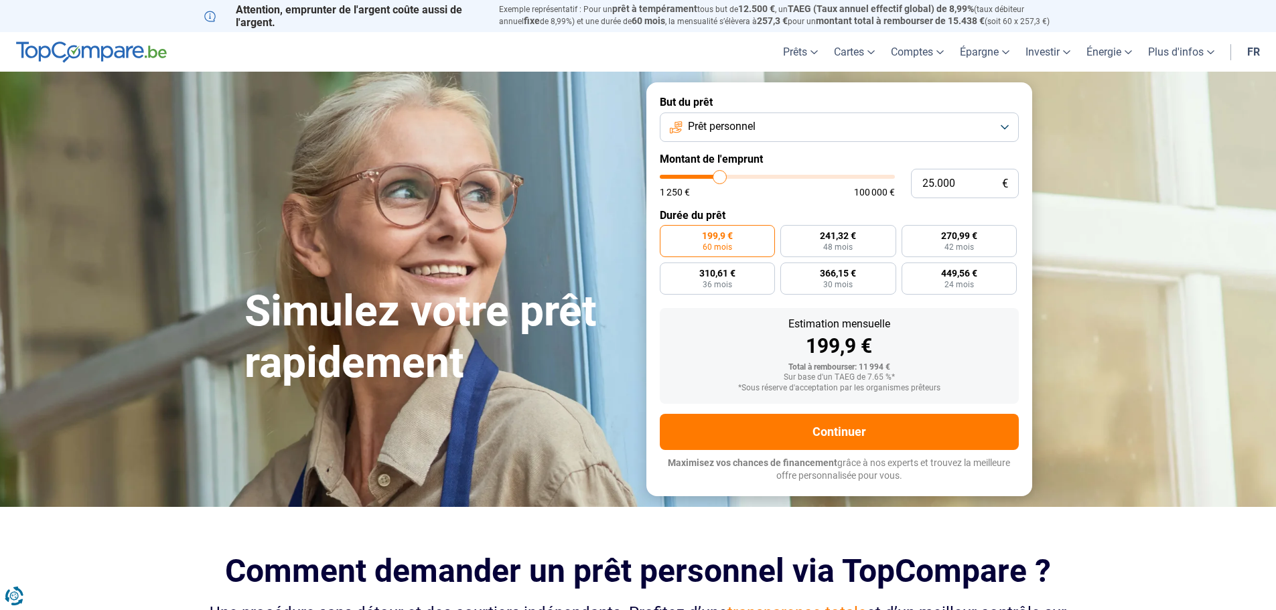
type input "24.500"
type input "24500"
type input "23.750"
type input "23750"
type input "23.500"
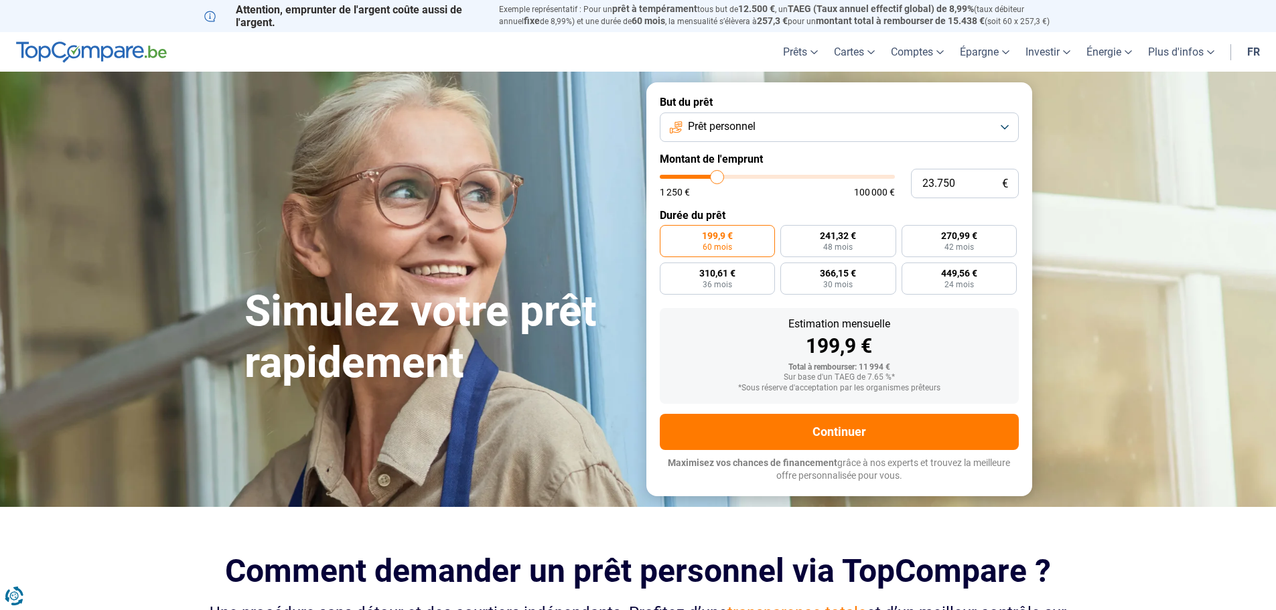
type input "23500"
type input "23.250"
type input "23250"
type input "23.000"
type input "23000"
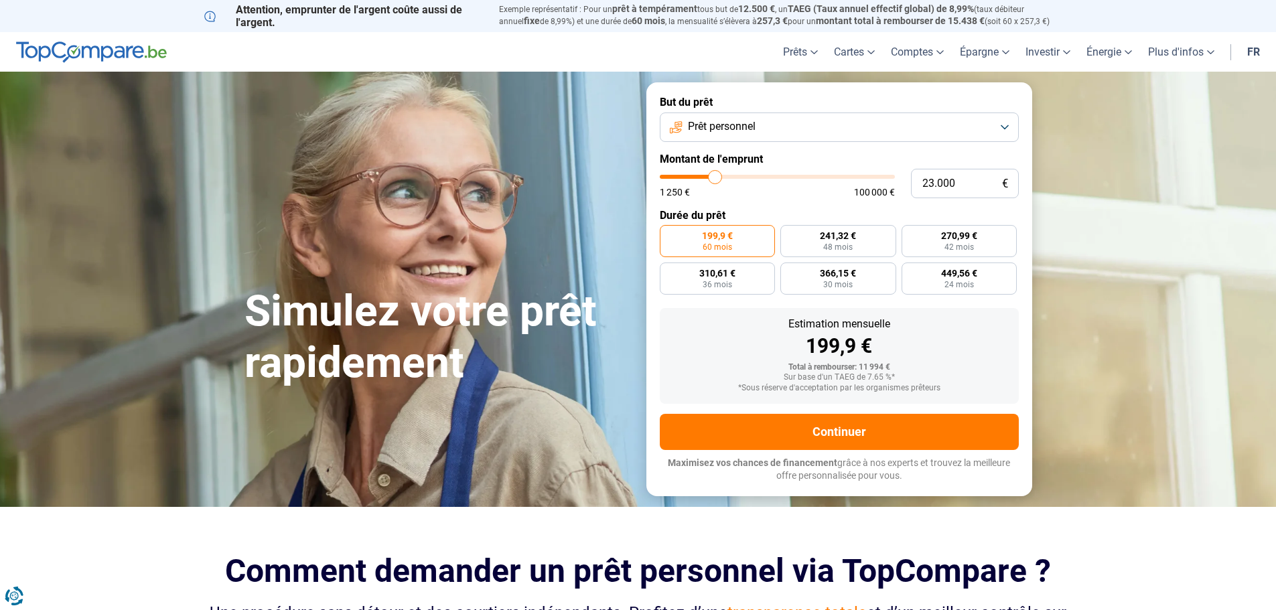
type input "22.750"
type input "22750"
type input "22.250"
type input "22250"
type input "22.000"
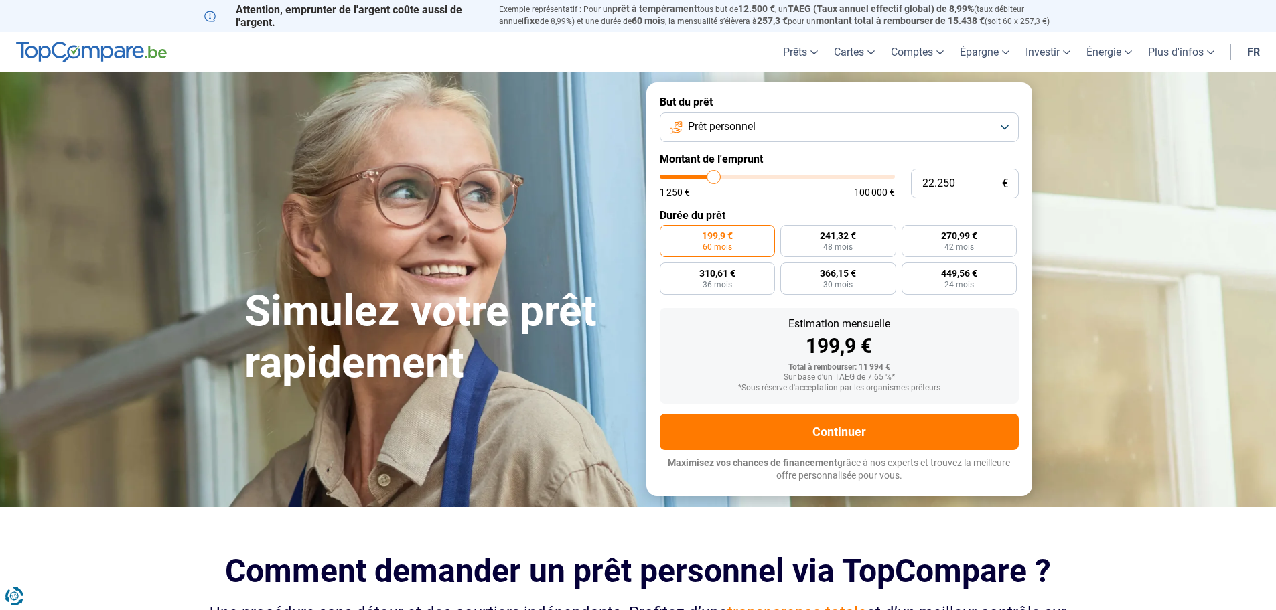
type input "22000"
type input "21.500"
type input "21500"
type input "21.250"
type input "21250"
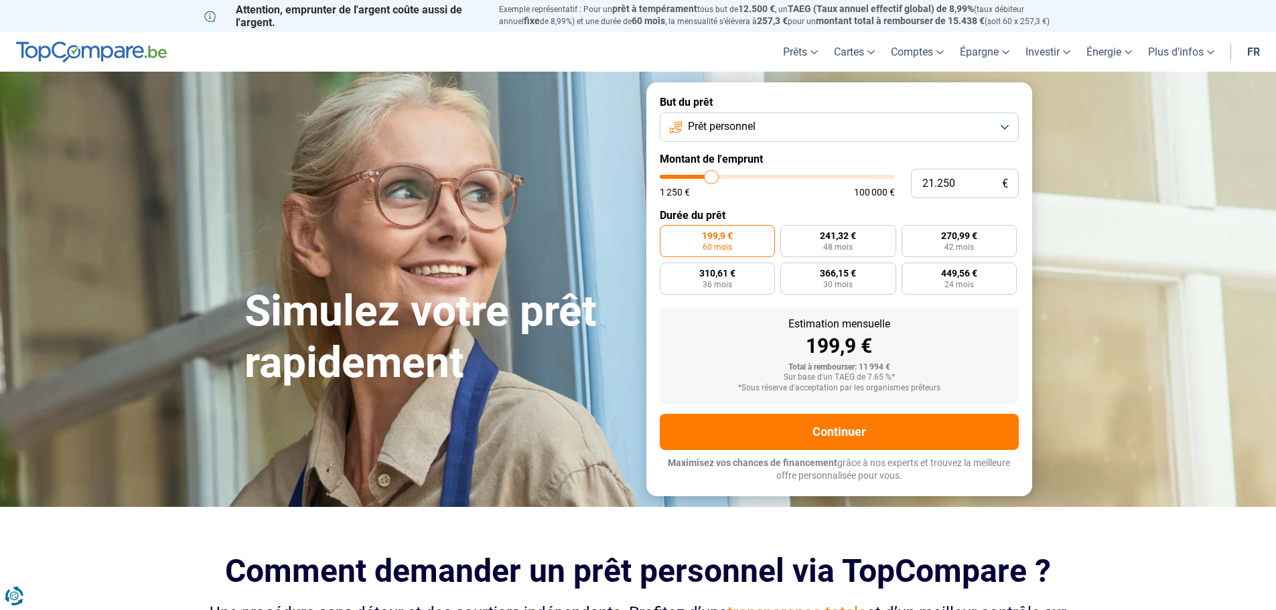
type input "20.750"
type input "20750"
type input "20.250"
type input "20250"
type input "20.000"
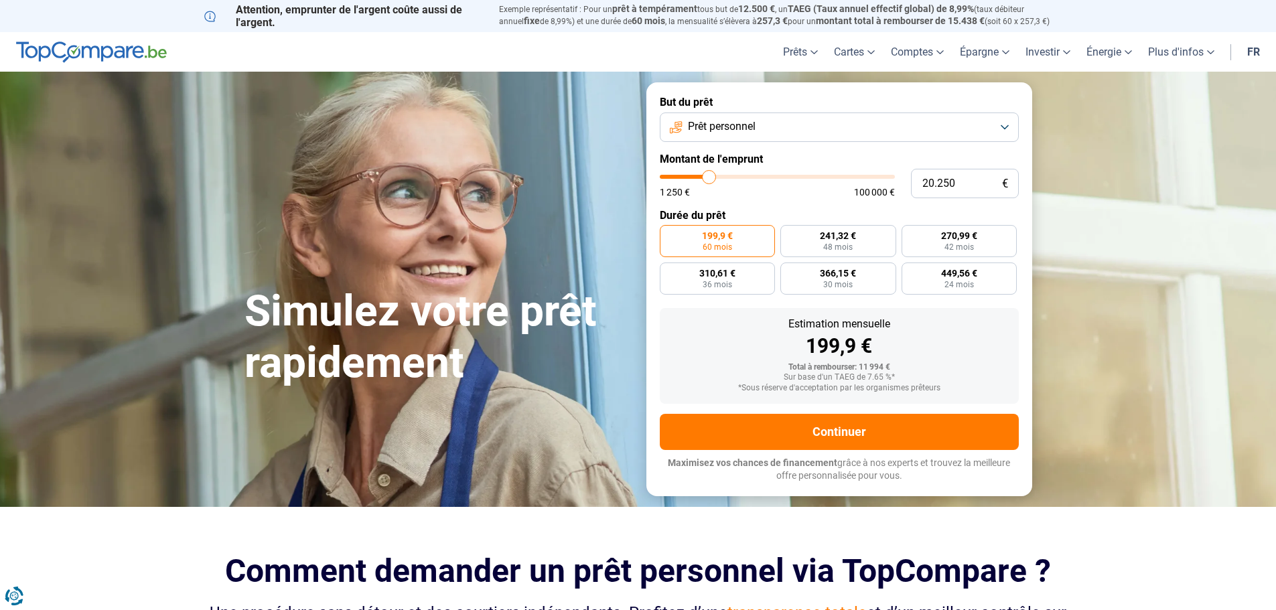
type input "20000"
type input "19.750"
type input "19750"
type input "19.250"
type input "19250"
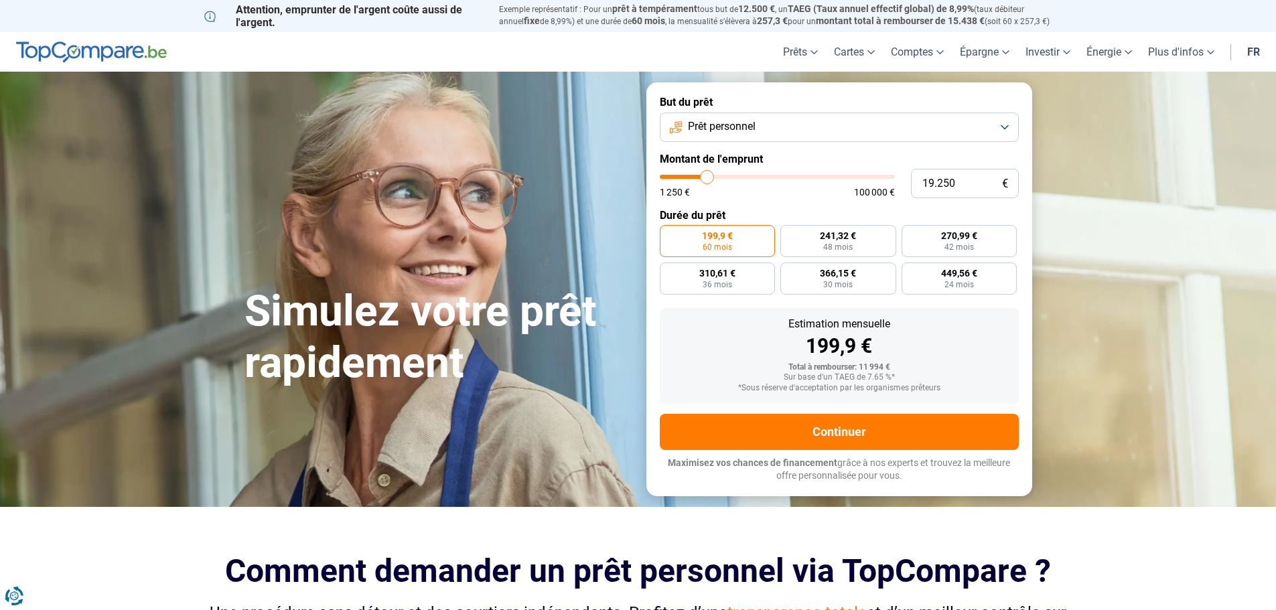
type input "19.000"
type input "19000"
type input "18.750"
type input "18750"
type input "18.500"
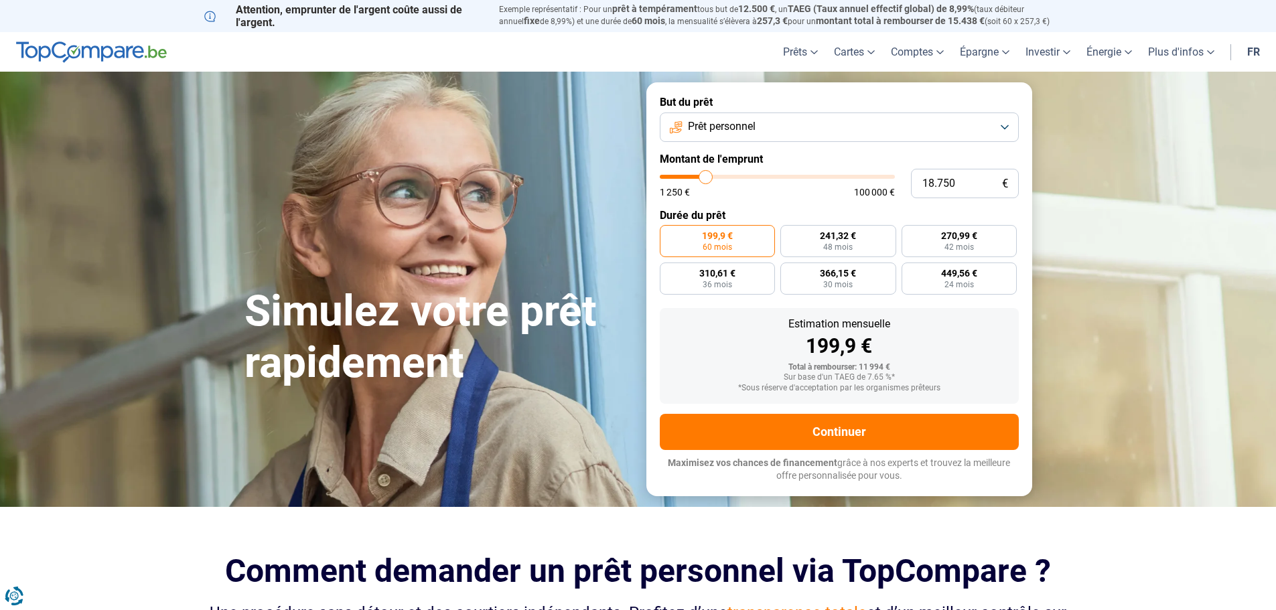
type input "18500"
type input "18.000"
type input "18000"
type input "17.750"
type input "17750"
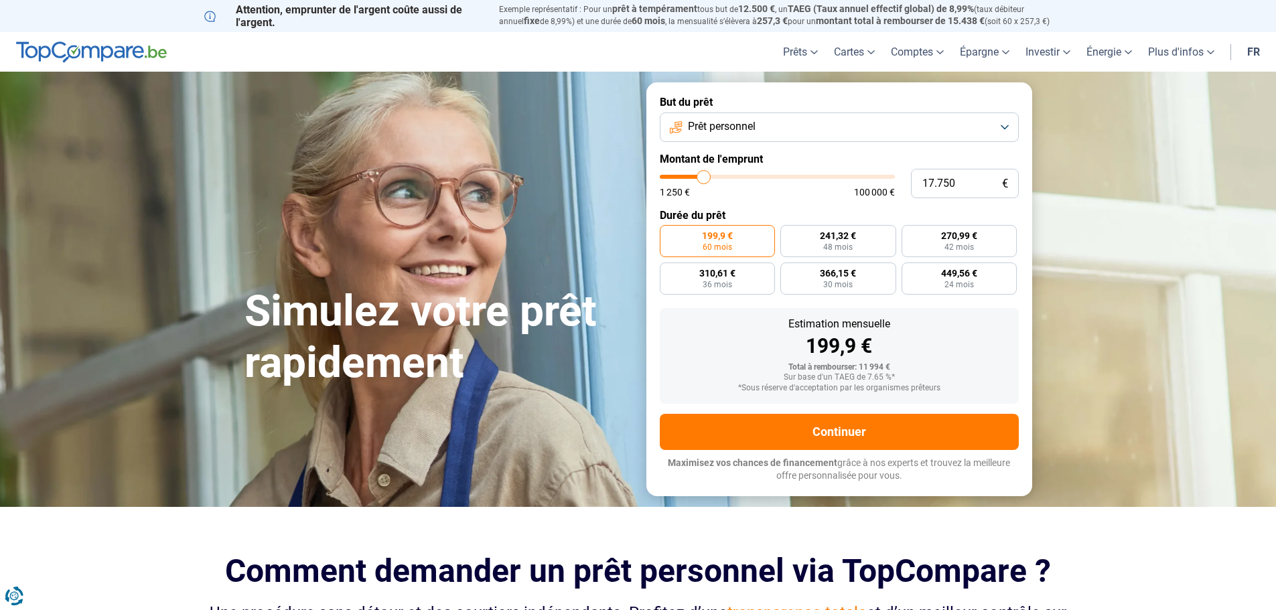
type input "17.500"
type input "17500"
type input "17.750"
type input "17750"
type input "18.000"
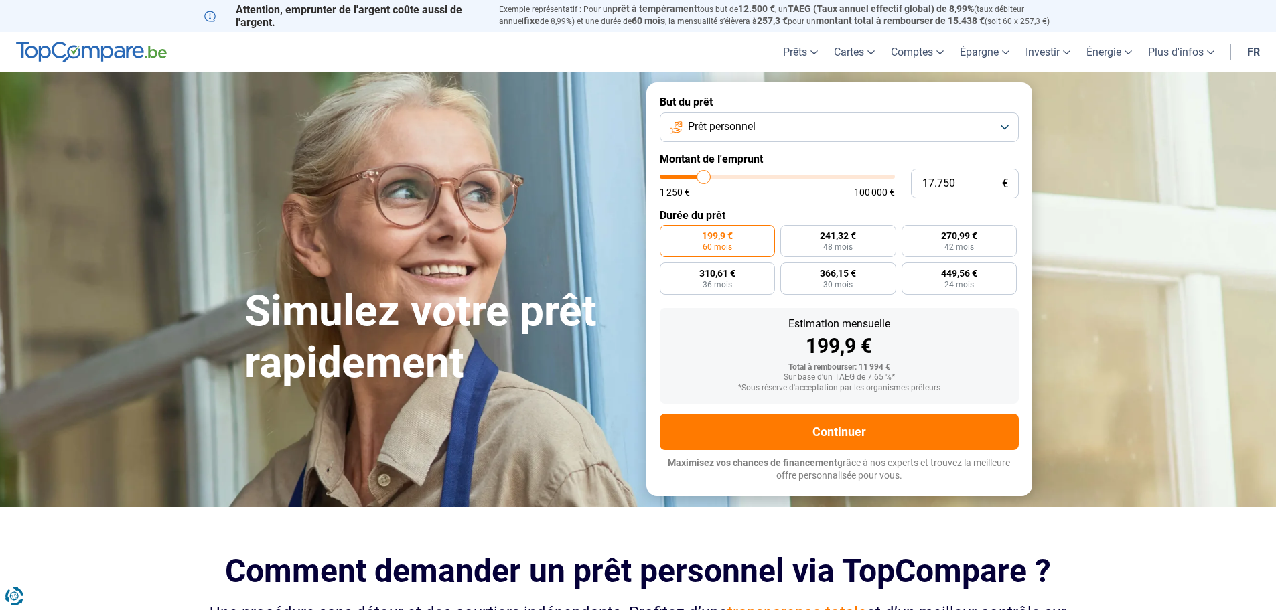
type input "18000"
type input "18.500"
type input "18500"
type input "18.750"
type input "18750"
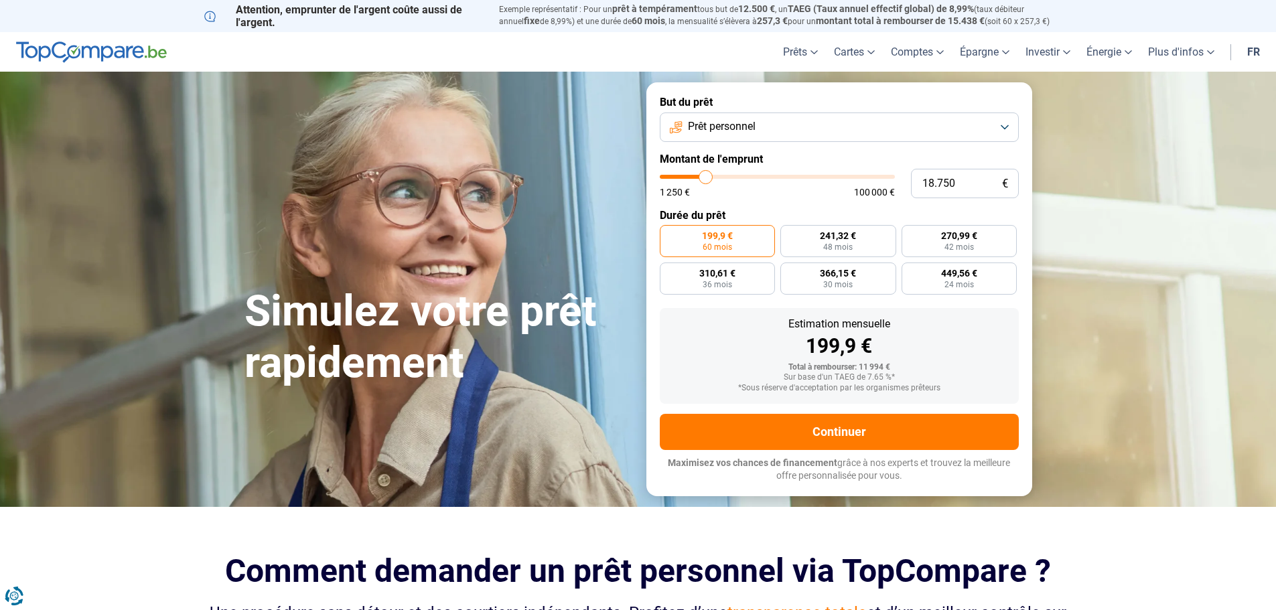
type input "18.500"
type input "18500"
type input "18.000"
type input "18000"
type input "17.750"
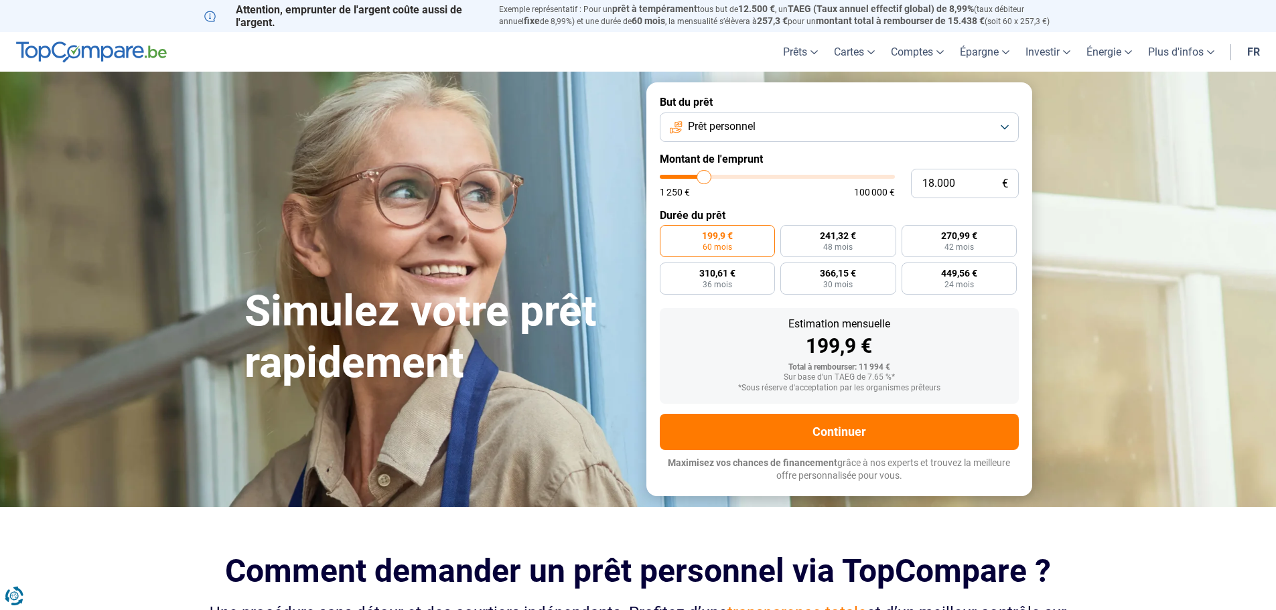
type input "17750"
type input "17.500"
type input "17500"
type input "17.750"
type input "17750"
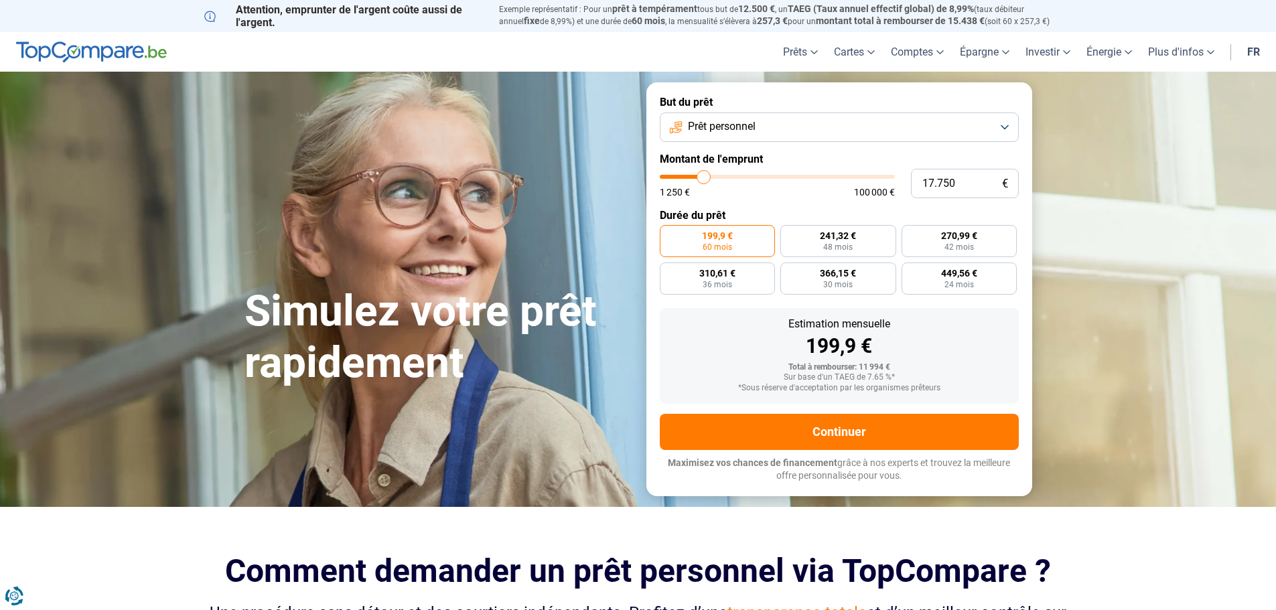
type input "18.000"
type input "18000"
type input "18.500"
type input "18500"
type input "18.000"
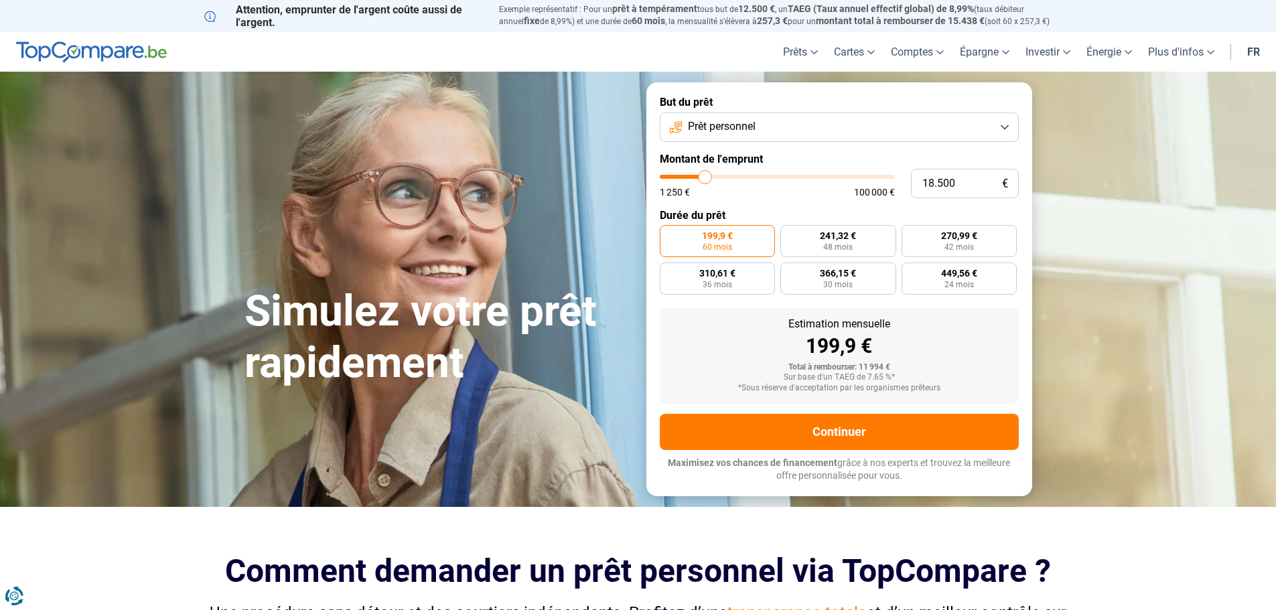
type input "18000"
type input "17.750"
type input "17750"
type input "17.500"
type input "17500"
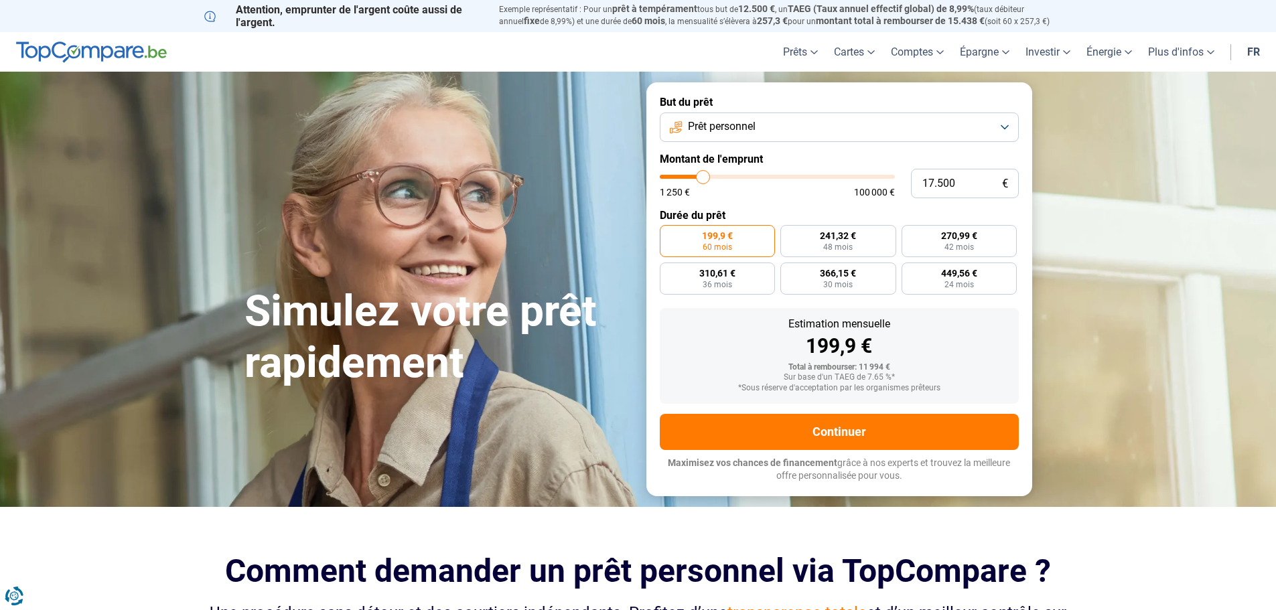
type input "17.250"
type input "17250"
type input "17.500"
type input "17500"
type input "17.750"
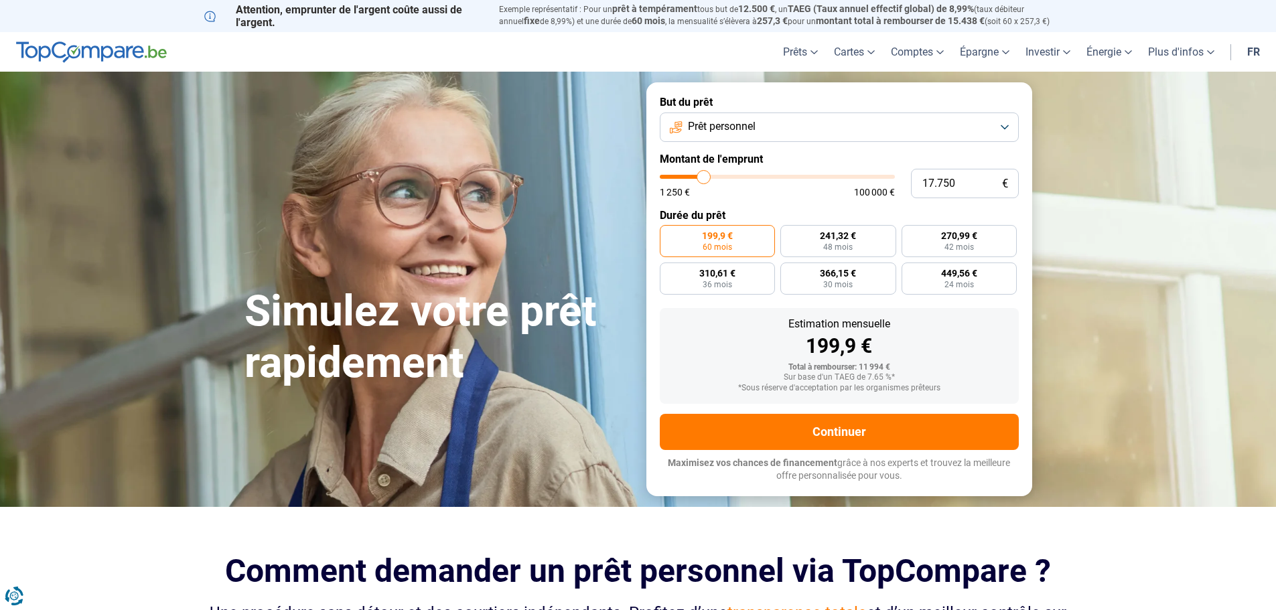
drag, startPoint x: 688, startPoint y: 172, endPoint x: 704, endPoint y: 194, distance: 26.8
type input "17750"
click at [704, 179] on input "range" at bounding box center [777, 177] width 235 height 4
radio input "false"
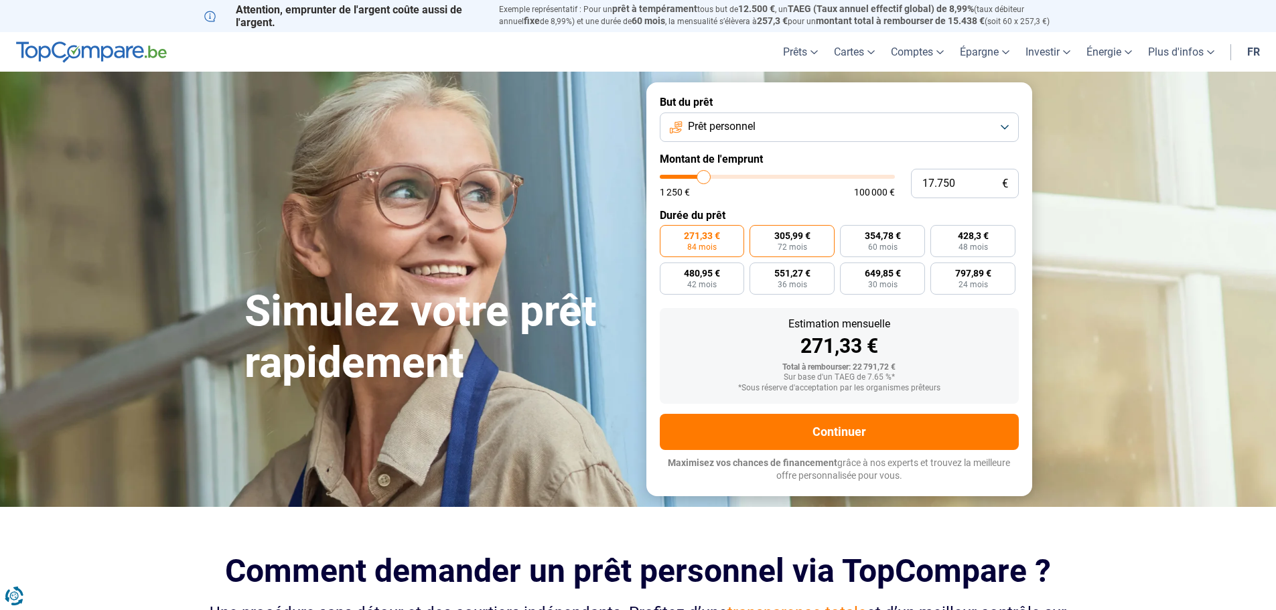
click at [765, 234] on label "305,99 € 72 mois" at bounding box center [792, 241] width 85 height 32
click at [758, 234] on input "305,99 € 72 mois" at bounding box center [754, 229] width 9 height 9
radio input "true"
click at [729, 238] on label "271,33 € 84 mois" at bounding box center [702, 241] width 85 height 32
click at [668, 234] on input "271,33 € 84 mois" at bounding box center [664, 229] width 9 height 9
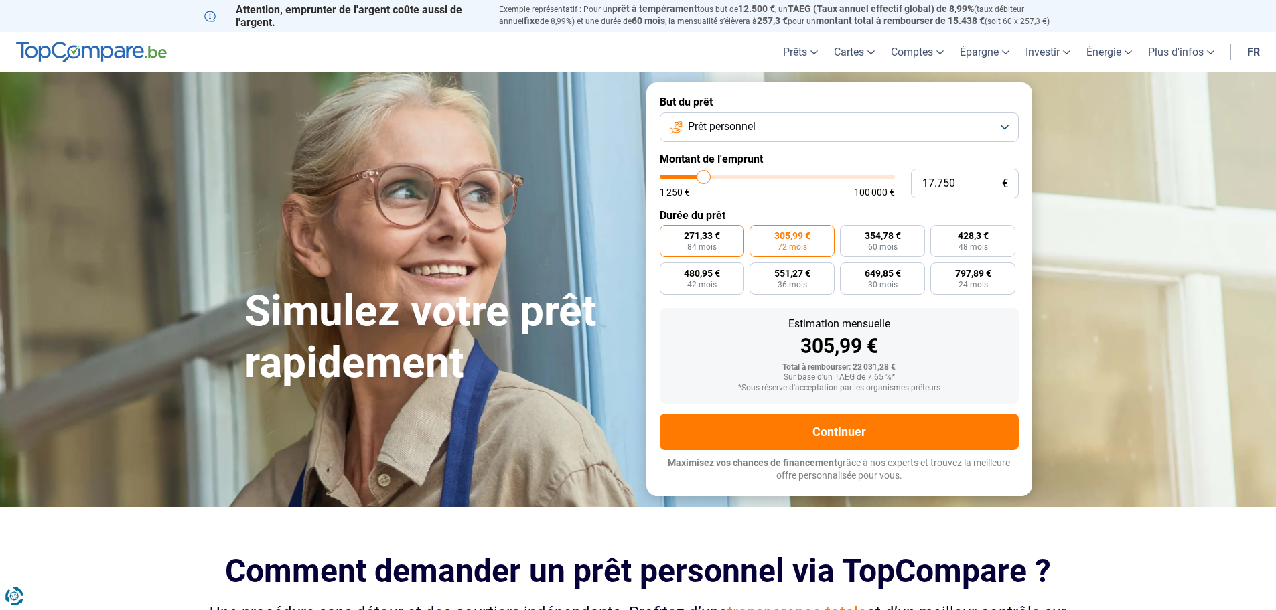
radio input "true"
click at [689, 113] on button "Prêt personnel" at bounding box center [839, 127] width 359 height 29
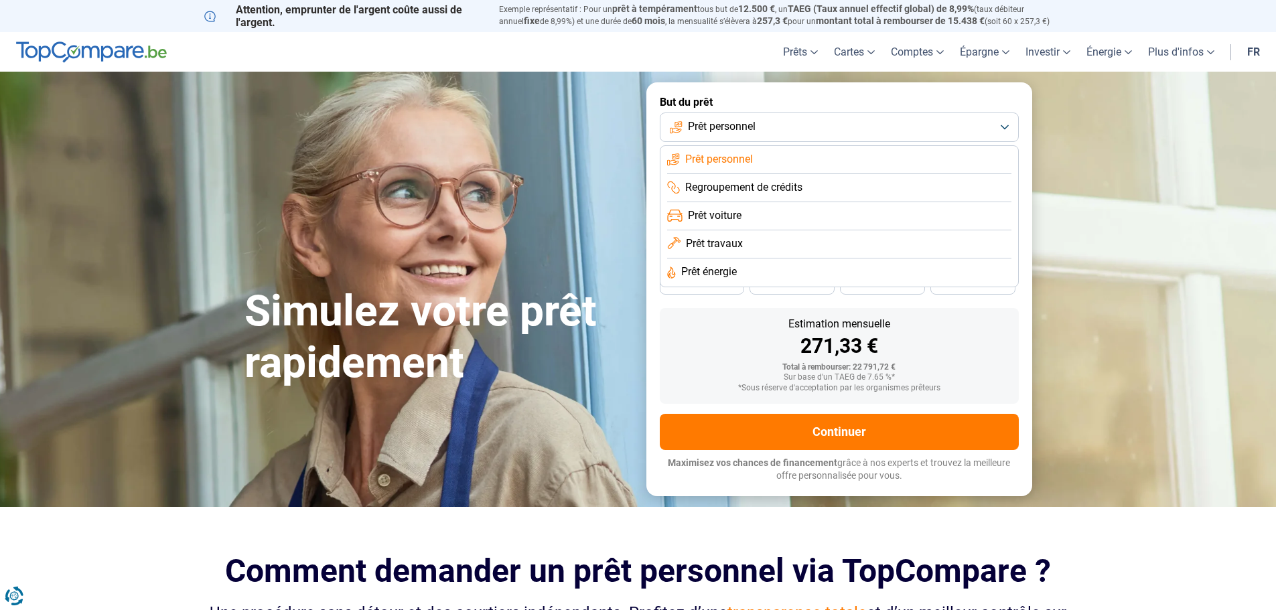
click at [693, 130] on span "Prêt personnel" at bounding box center [722, 126] width 68 height 15
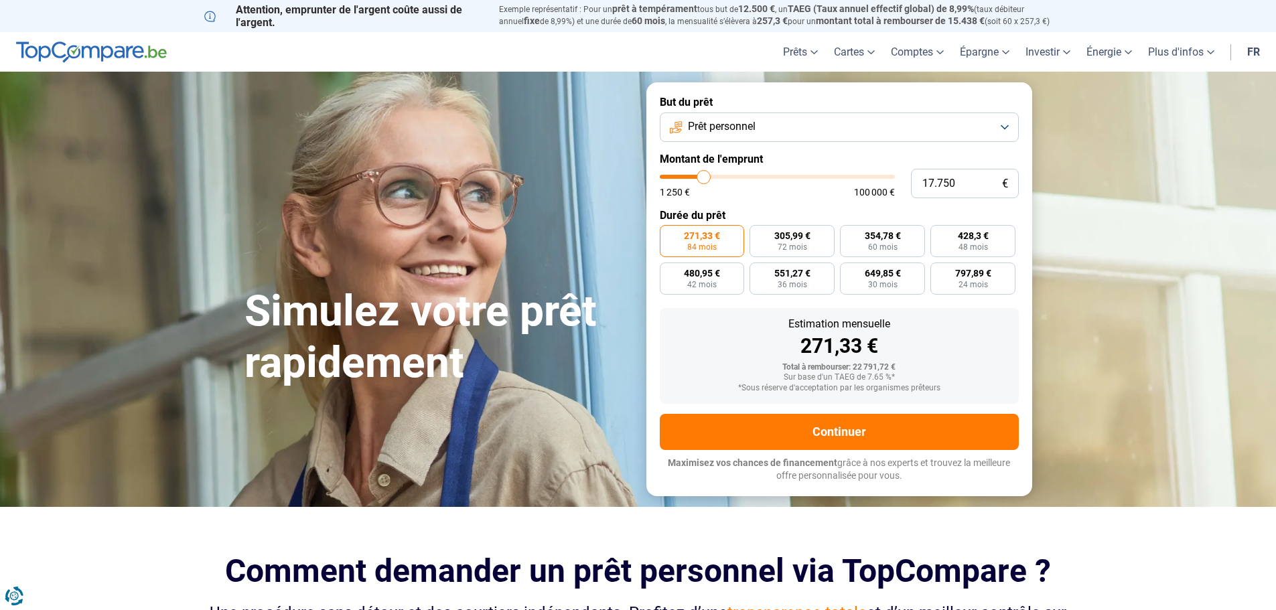
click at [692, 127] on span "Prêt personnel" at bounding box center [722, 126] width 68 height 15
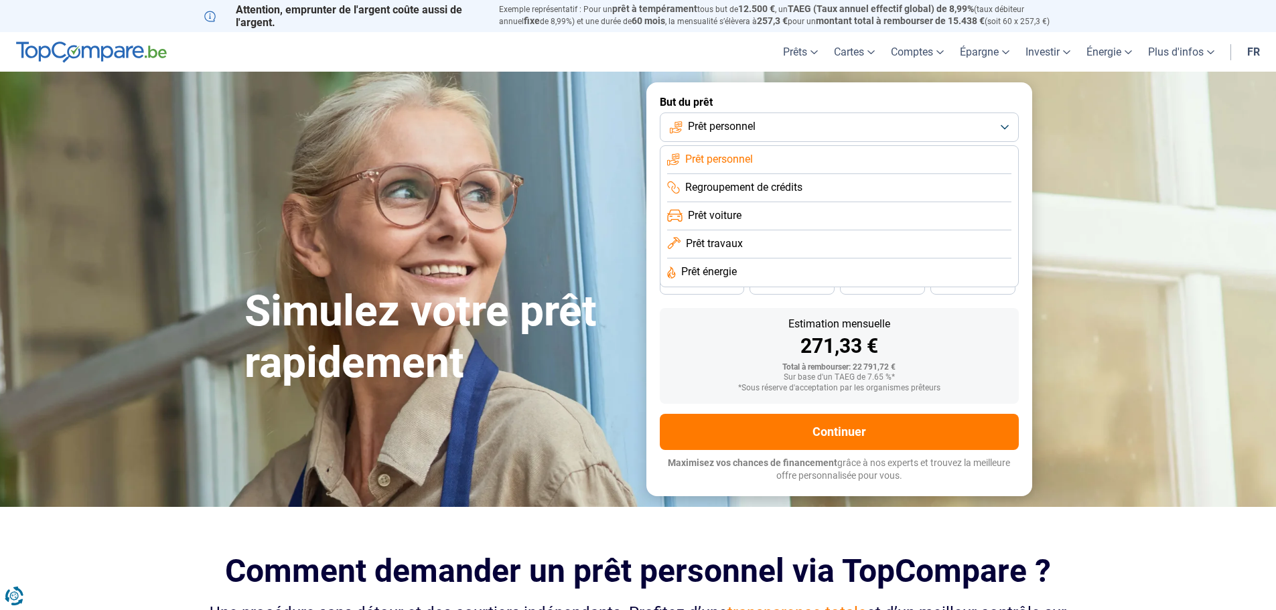
click at [718, 186] on span "Regroupement de crédits" at bounding box center [743, 187] width 117 height 15
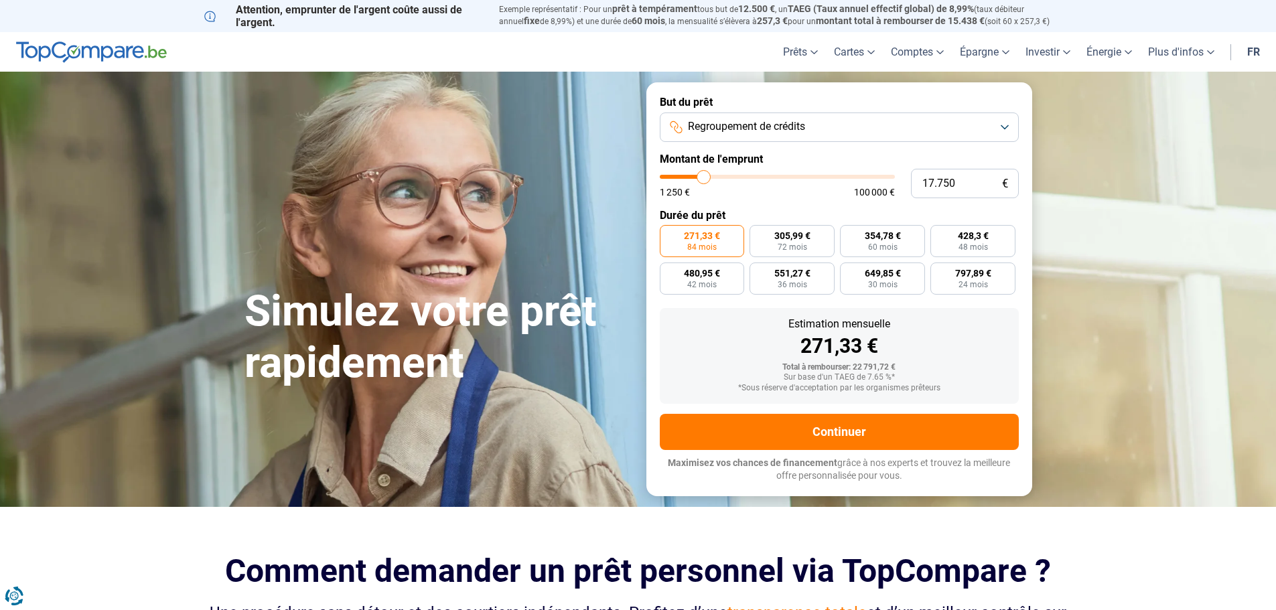
scroll to position [469, 0]
